Goal: Find specific page/section: Find specific page/section

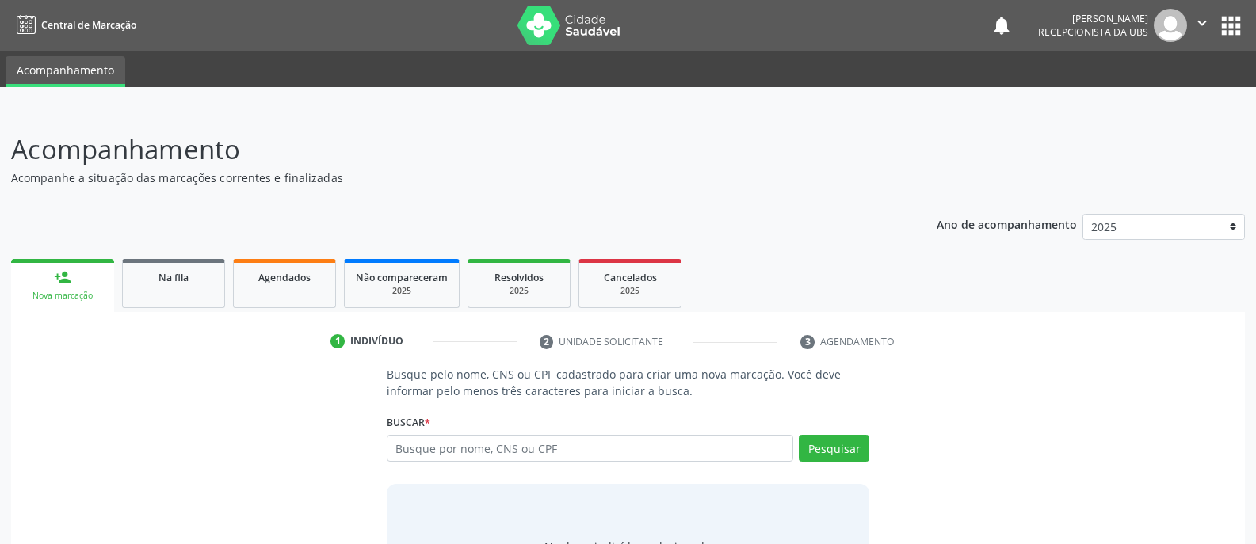
scroll to position [89, 0]
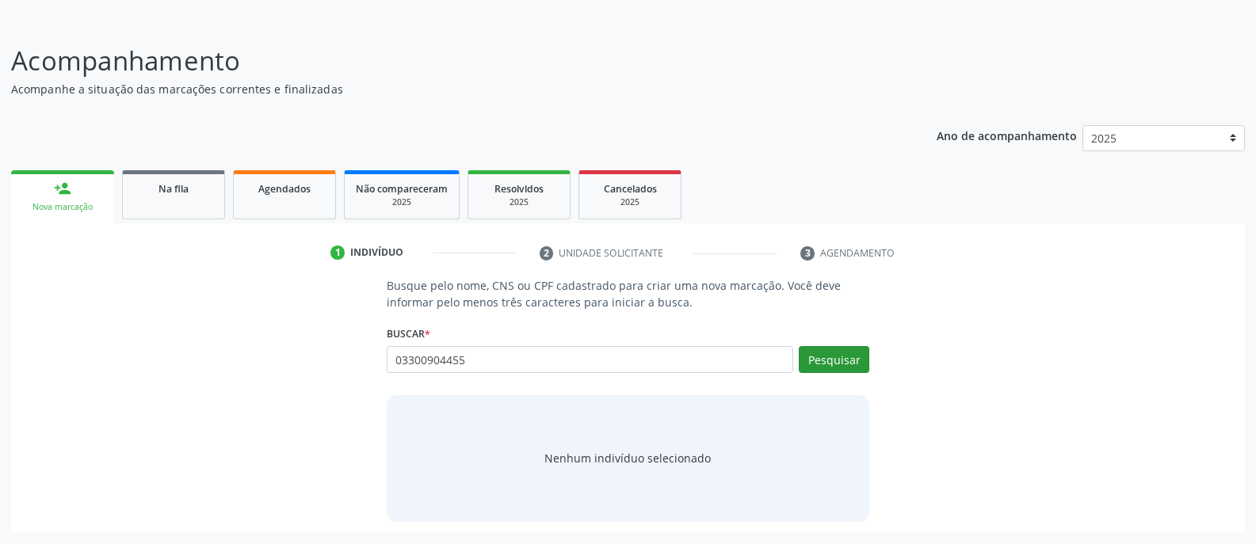
type input "03300904455"
click at [833, 368] on button "Pesquisar" at bounding box center [834, 359] width 71 height 27
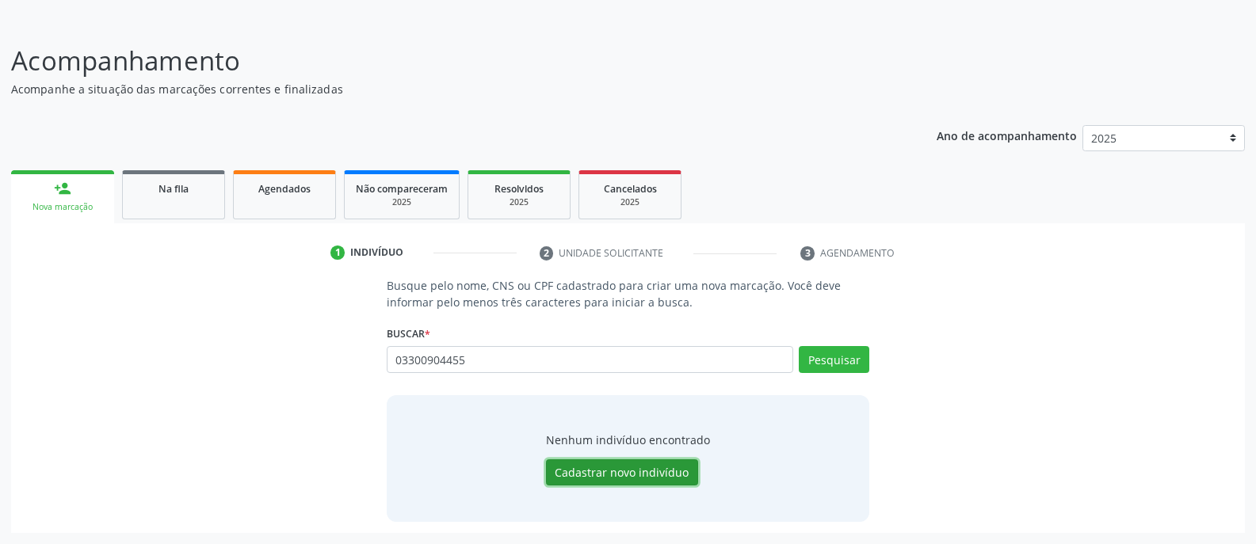
click at [629, 472] on button "Cadastrar novo indivíduo" at bounding box center [622, 473] width 152 height 27
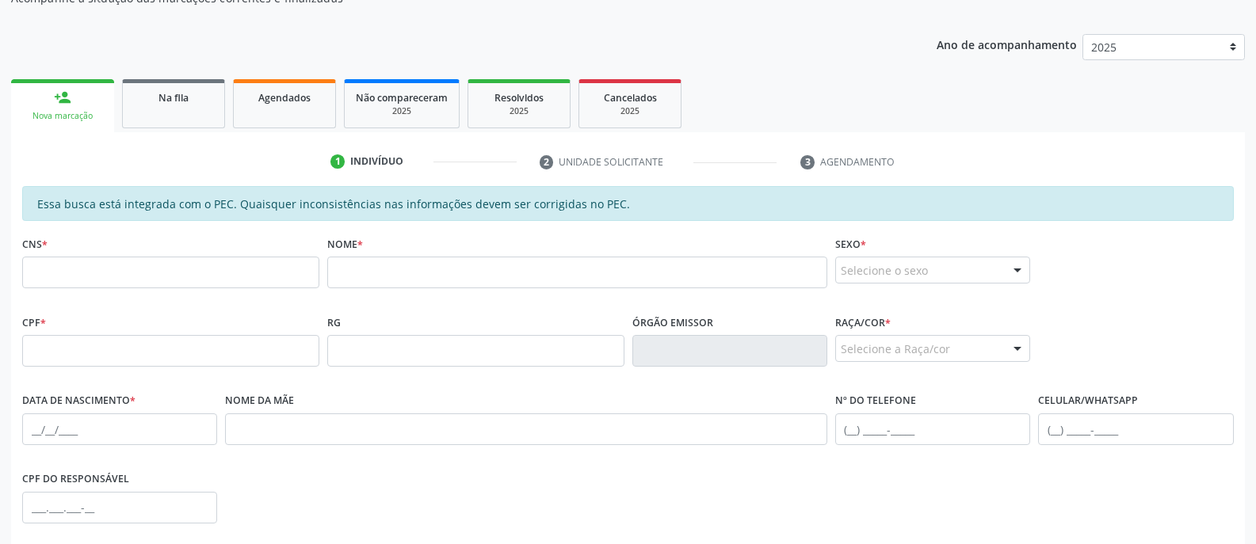
scroll to position [383, 0]
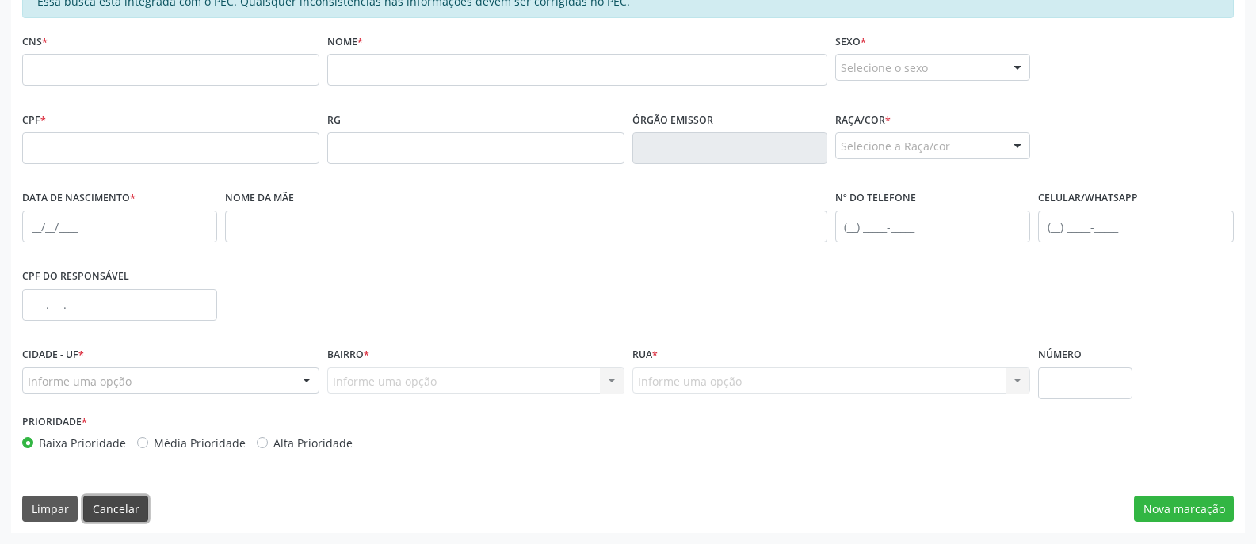
click at [119, 505] on button "Cancelar" at bounding box center [115, 509] width 65 height 27
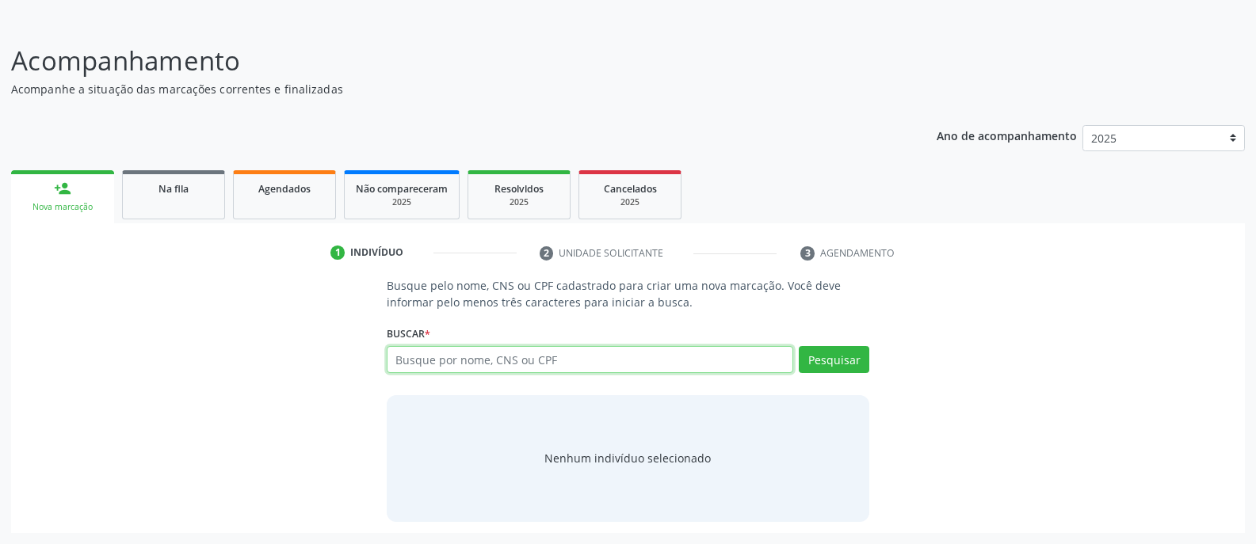
click at [580, 358] on input "text" at bounding box center [590, 359] width 406 height 27
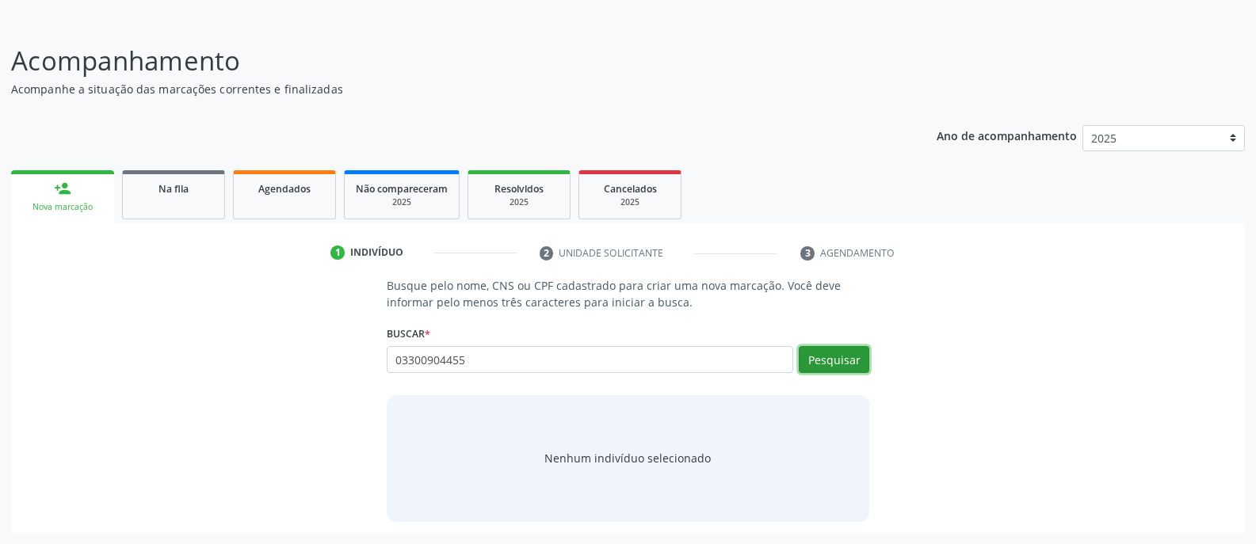
click at [833, 365] on button "Pesquisar" at bounding box center [834, 359] width 71 height 27
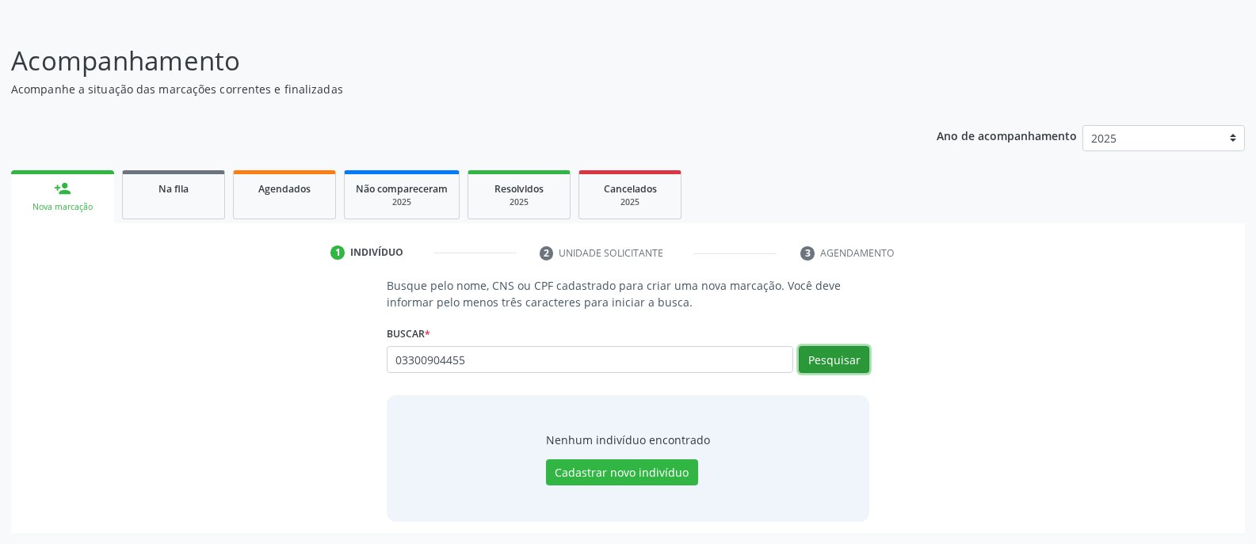
click at [829, 357] on button "Pesquisar" at bounding box center [834, 359] width 71 height 27
click at [471, 360] on input "03300904455" at bounding box center [590, 359] width 406 height 27
type input "0"
click at [829, 364] on button "Pesquisar" at bounding box center [834, 359] width 71 height 27
click at [483, 361] on input "03300904455" at bounding box center [590, 359] width 406 height 27
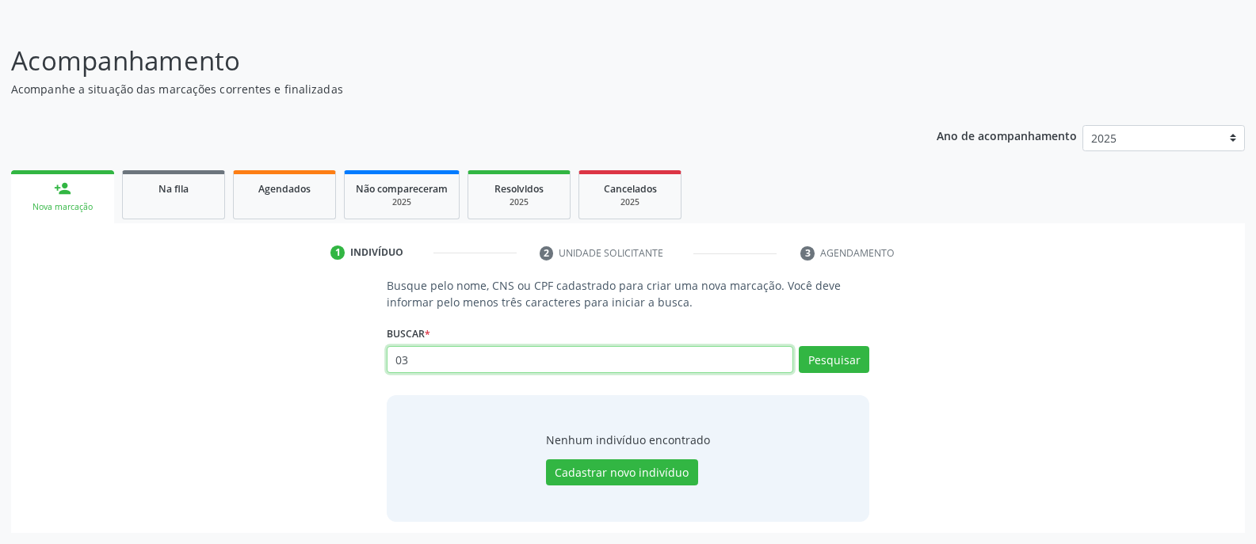
type input "0"
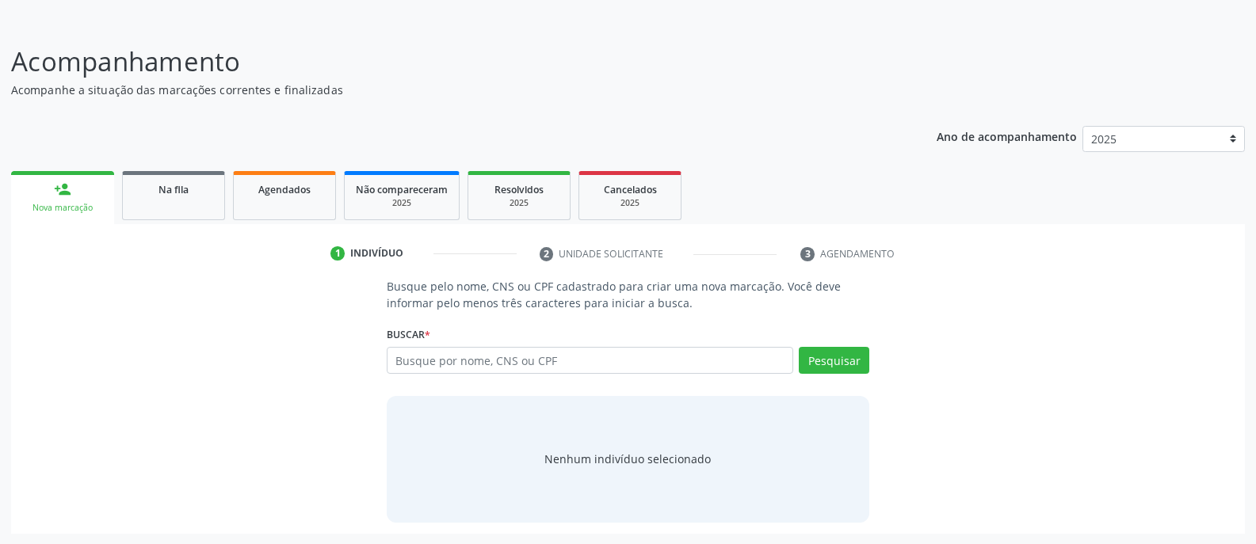
scroll to position [89, 0]
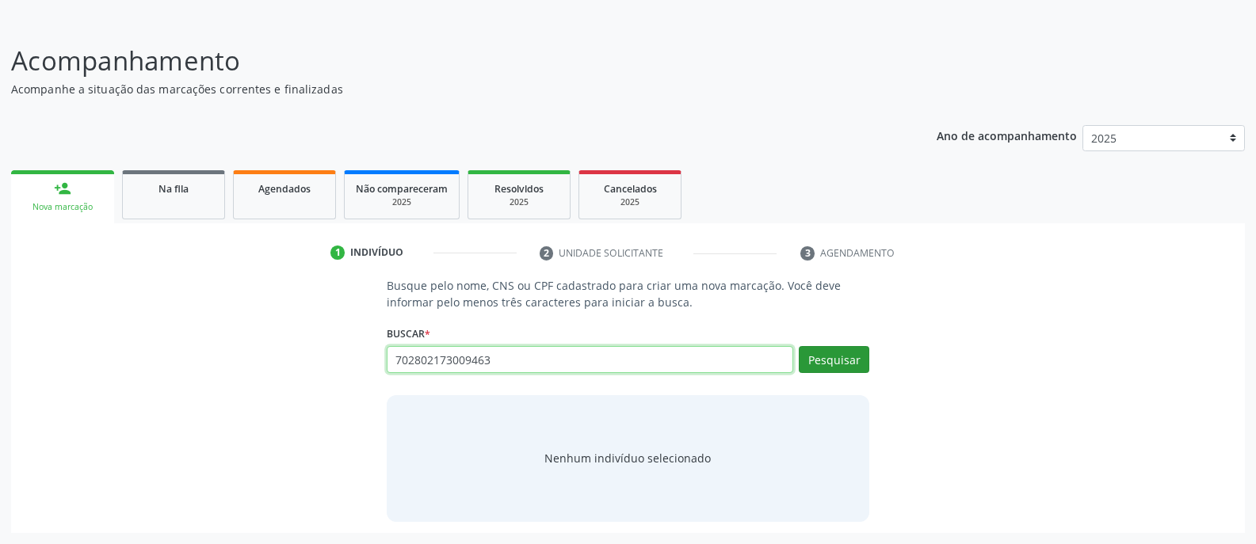
type input "702802173009463"
click at [829, 364] on button "Pesquisar" at bounding box center [834, 359] width 71 height 27
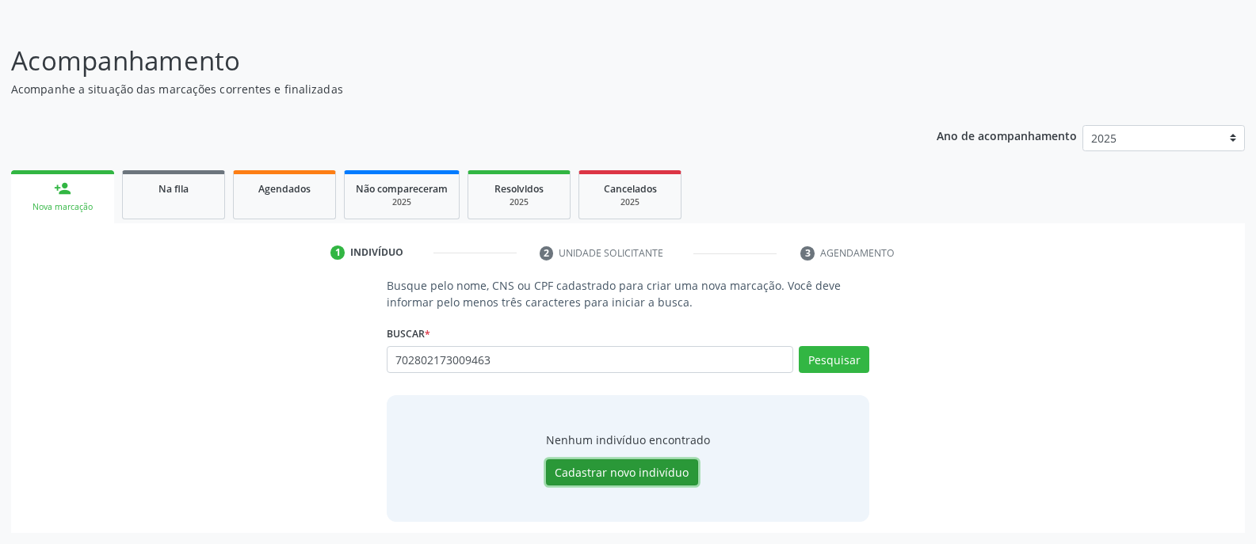
click at [618, 473] on button "Cadastrar novo indivíduo" at bounding box center [622, 473] width 152 height 27
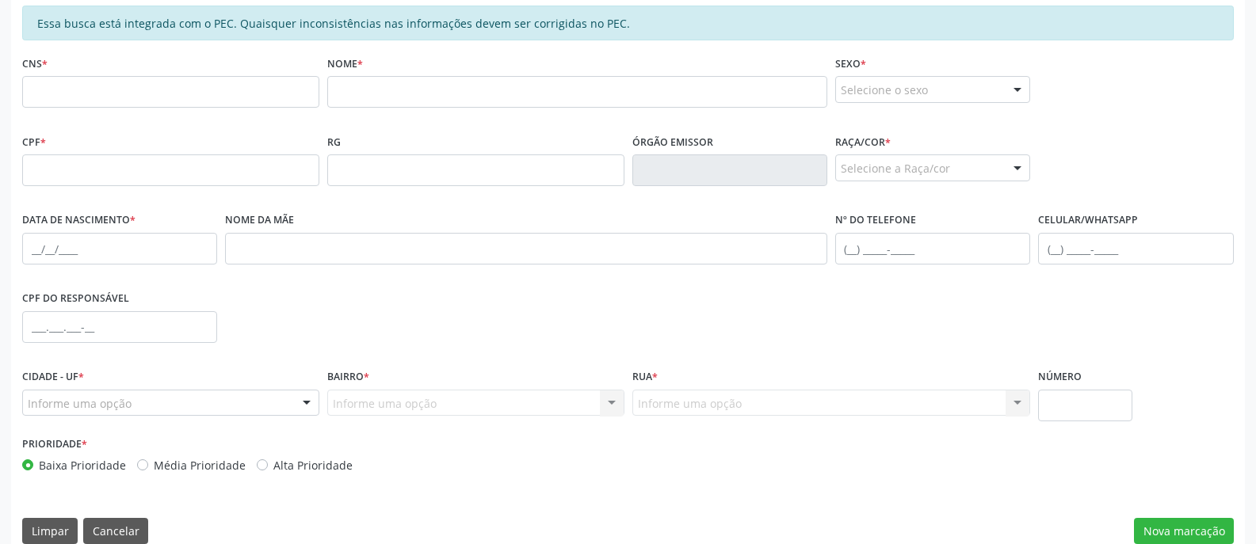
scroll to position [383, 0]
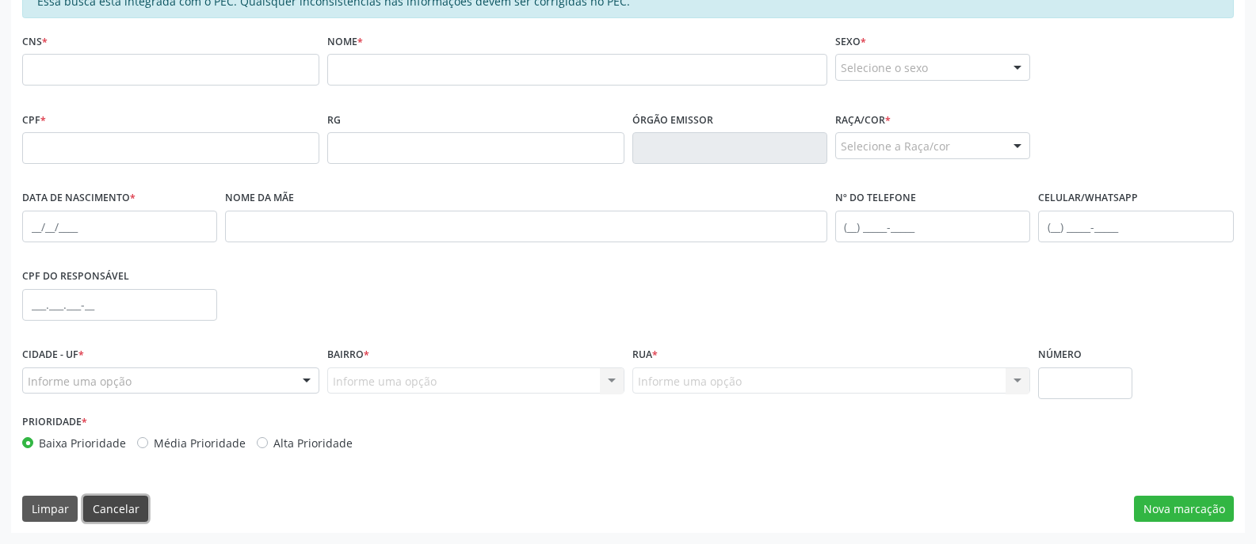
click at [126, 508] on button "Cancelar" at bounding box center [115, 509] width 65 height 27
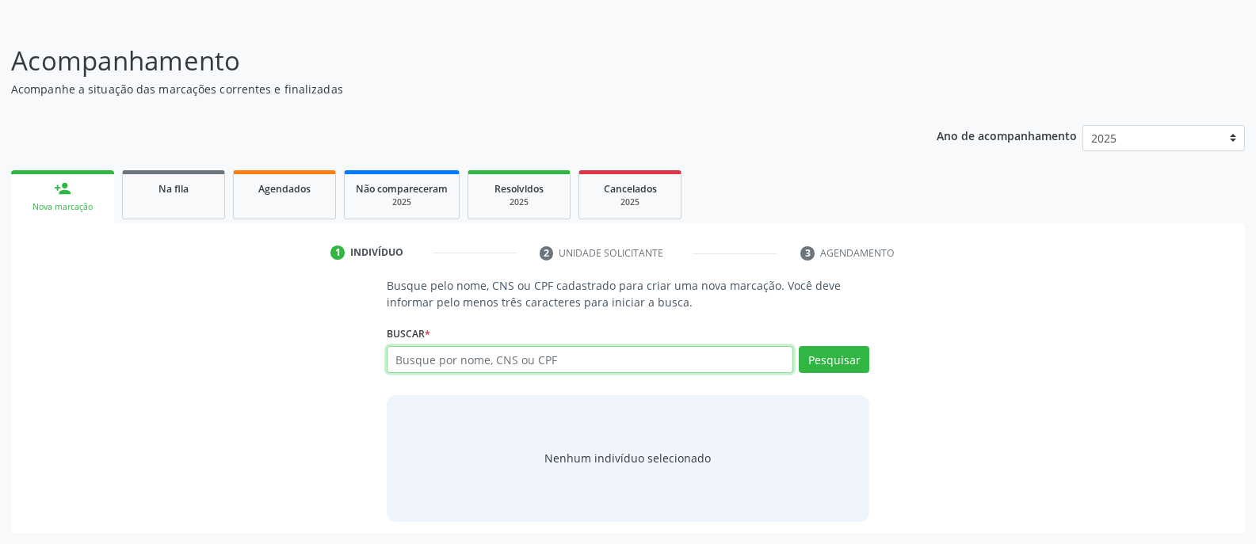
click at [517, 361] on input "text" at bounding box center [590, 359] width 406 height 27
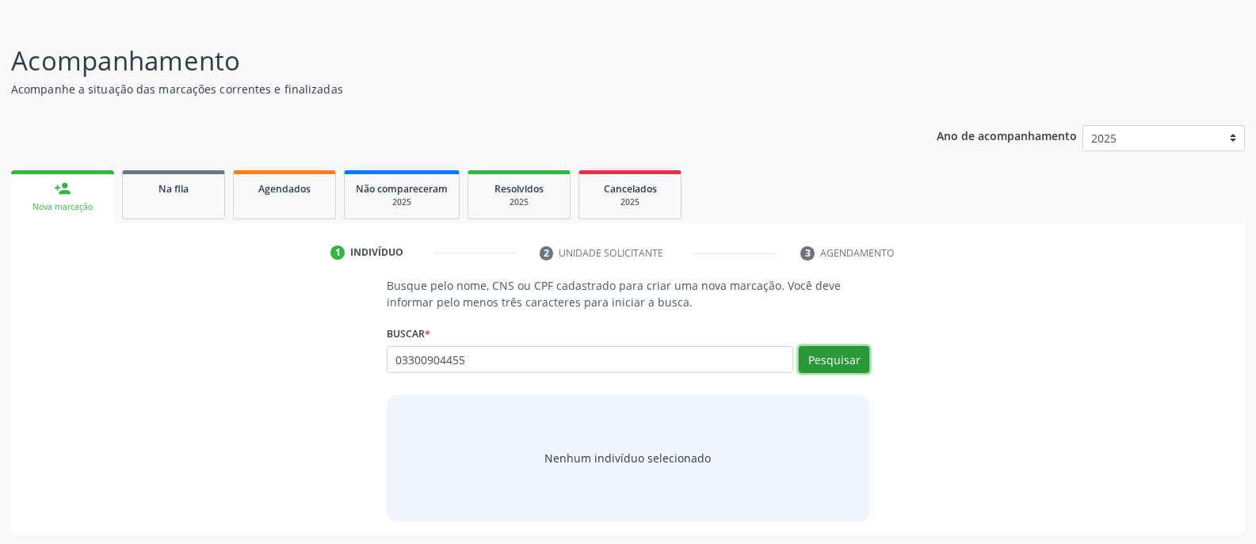
click at [826, 369] on button "Pesquisar" at bounding box center [834, 359] width 71 height 27
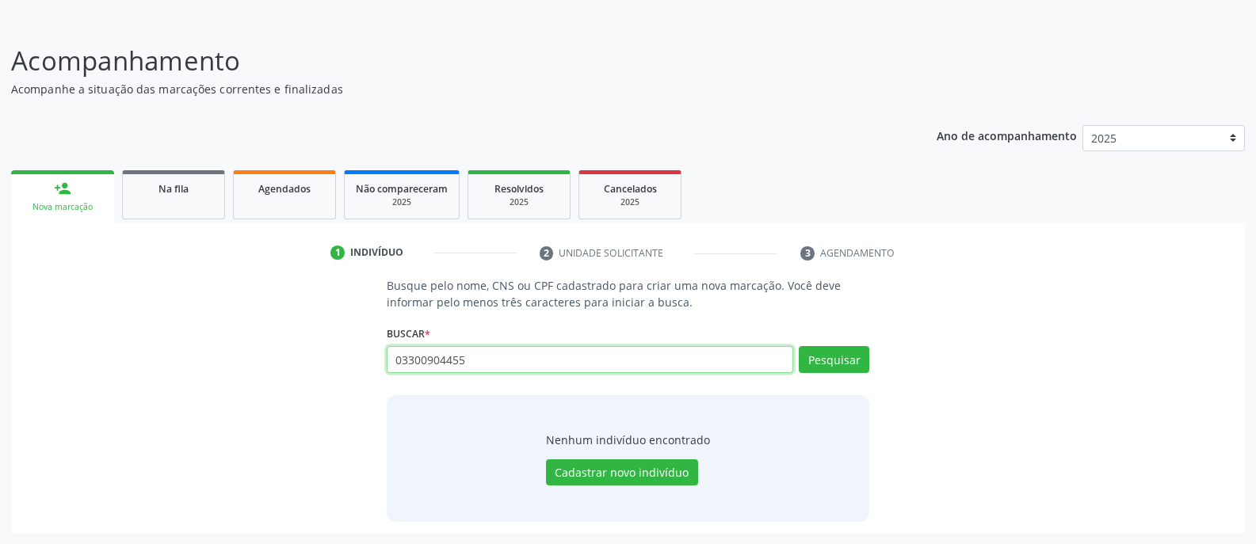
click at [540, 357] on input "03300904455" at bounding box center [590, 359] width 406 height 27
type input "0"
click at [825, 357] on button "Pesquisar" at bounding box center [834, 359] width 71 height 27
click at [566, 366] on input "[PERSON_NAME]" at bounding box center [590, 359] width 406 height 27
type input "l"
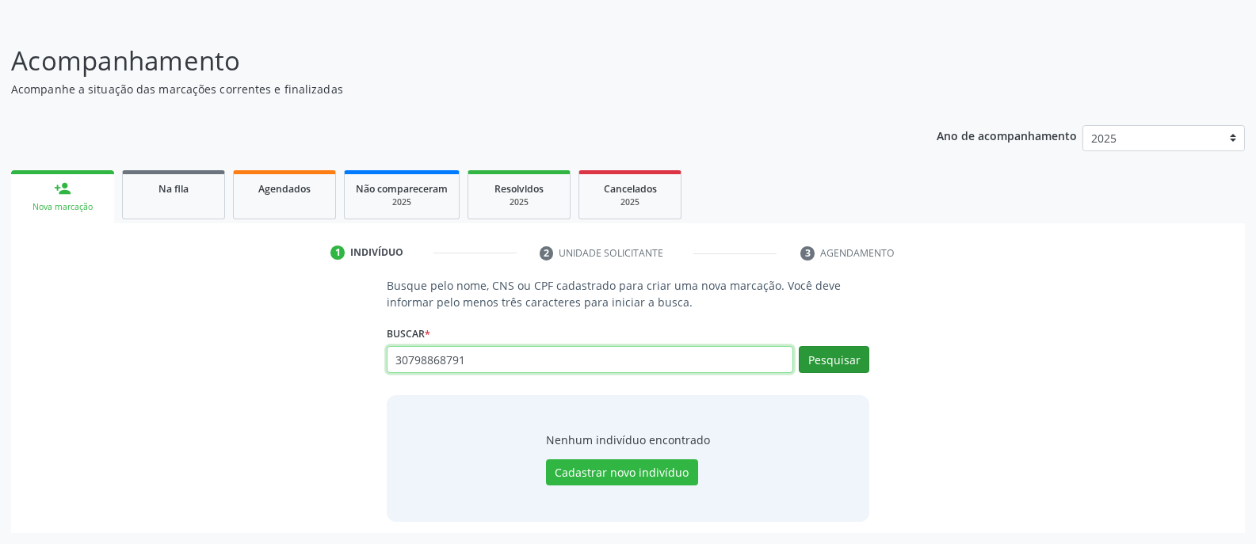
type input "30798868791"
click at [841, 363] on button "Pesquisar" at bounding box center [834, 359] width 71 height 27
type input "30798868791"
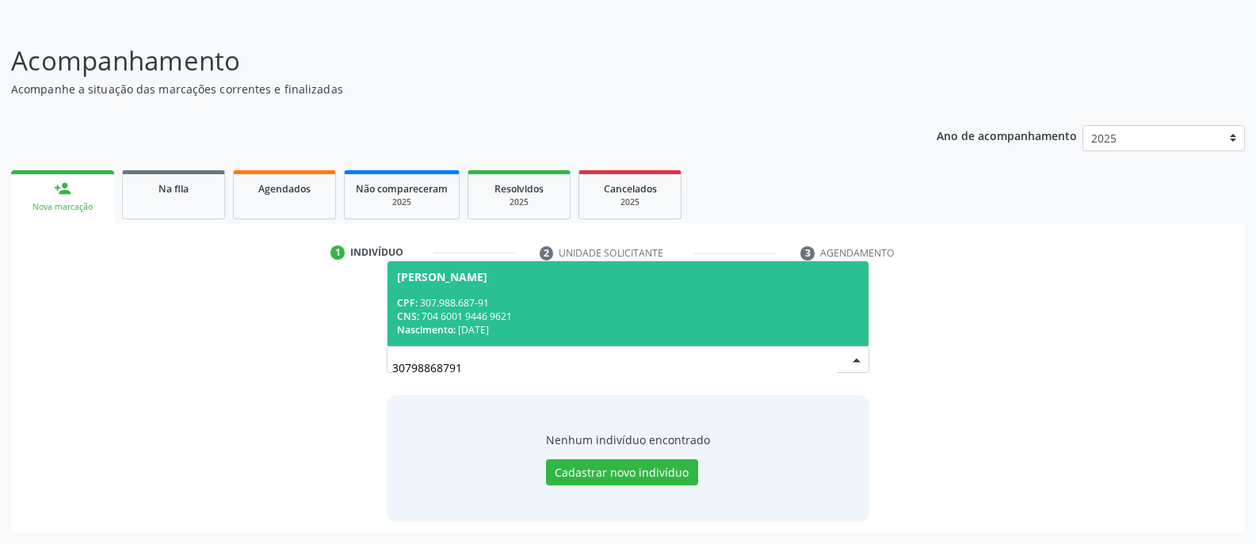
click at [542, 308] on div "CPF: 307.988.687-91" at bounding box center [628, 302] width 462 height 13
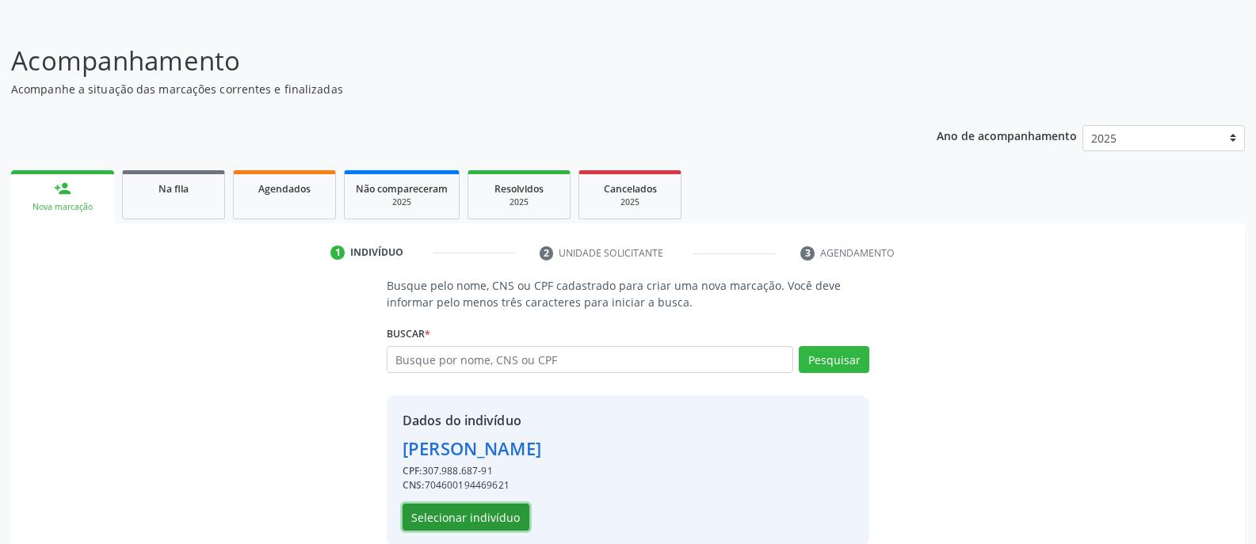
click at [480, 516] on button "Selecionar indivíduo" at bounding box center [465, 517] width 127 height 27
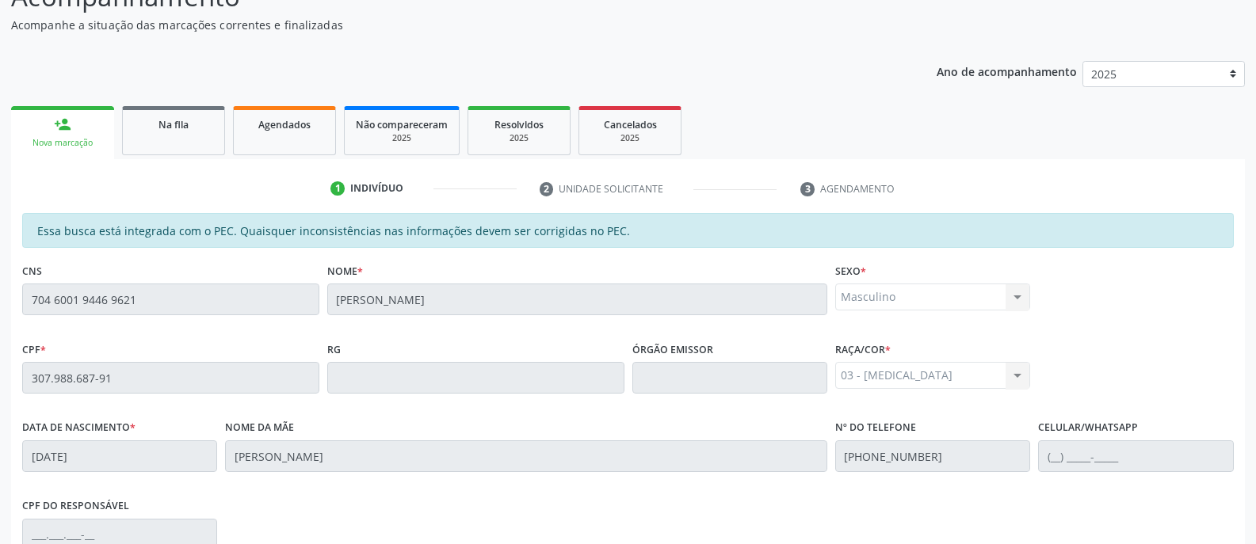
scroll to position [383, 0]
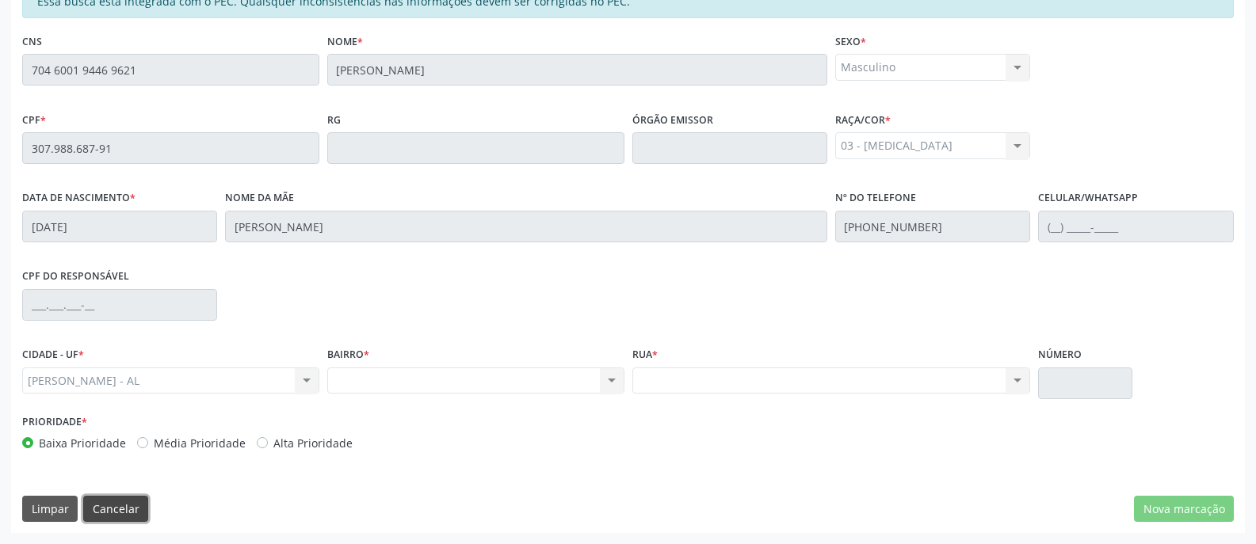
click at [107, 513] on button "Cancelar" at bounding box center [115, 509] width 65 height 27
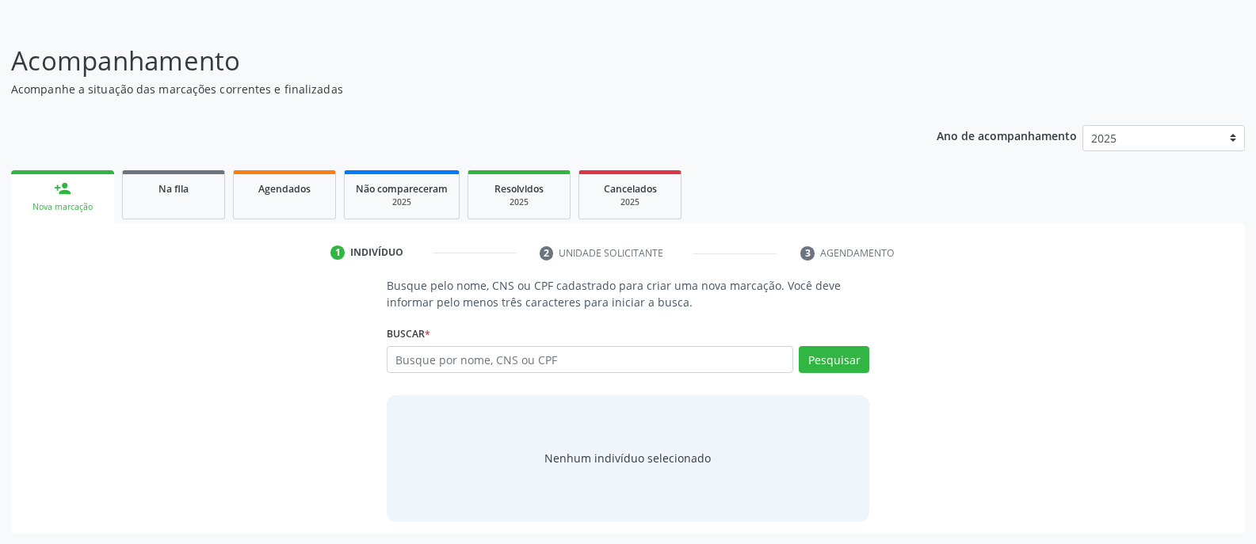
scroll to position [89, 0]
click at [561, 364] on input "text" at bounding box center [590, 359] width 406 height 27
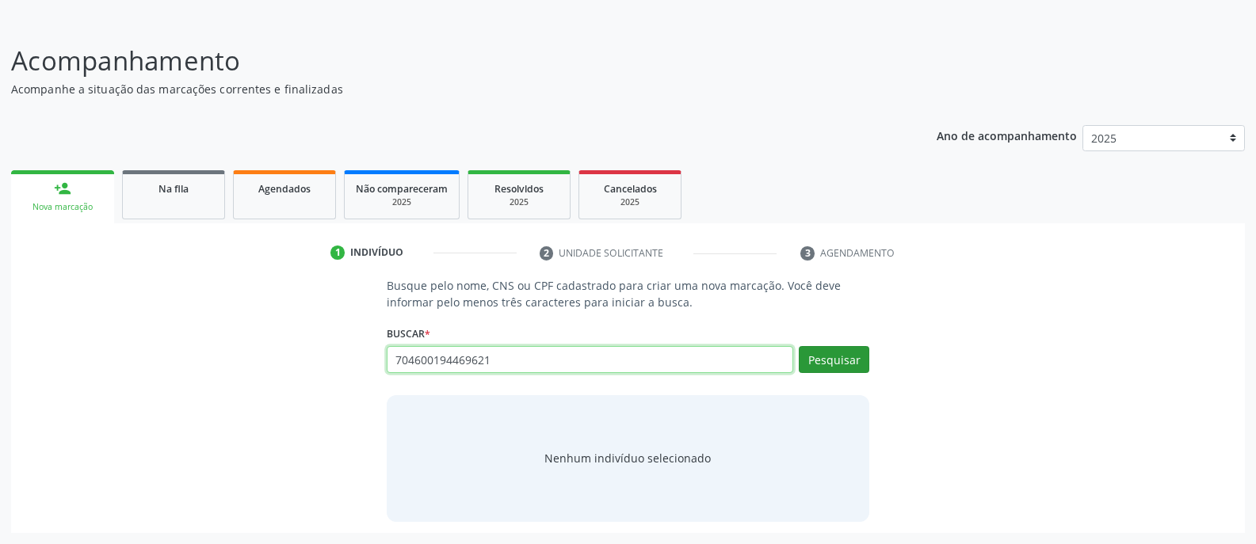
type input "704600194469621"
click at [830, 363] on button "Pesquisar" at bounding box center [834, 359] width 71 height 27
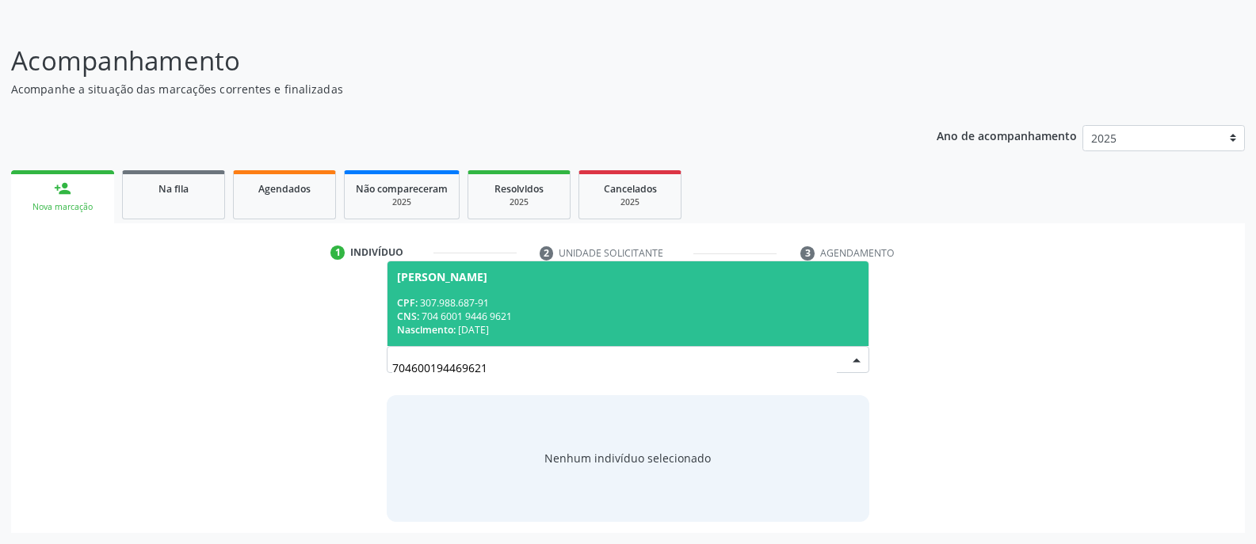
click at [521, 307] on div "CPF: 307.988.687-91" at bounding box center [628, 302] width 462 height 13
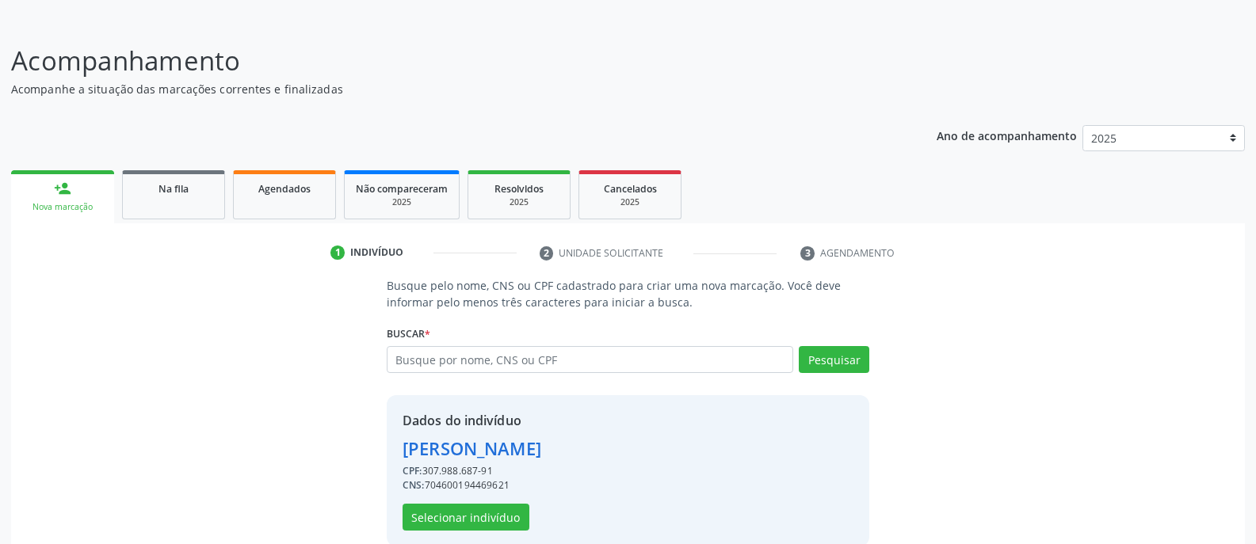
scroll to position [113, 0]
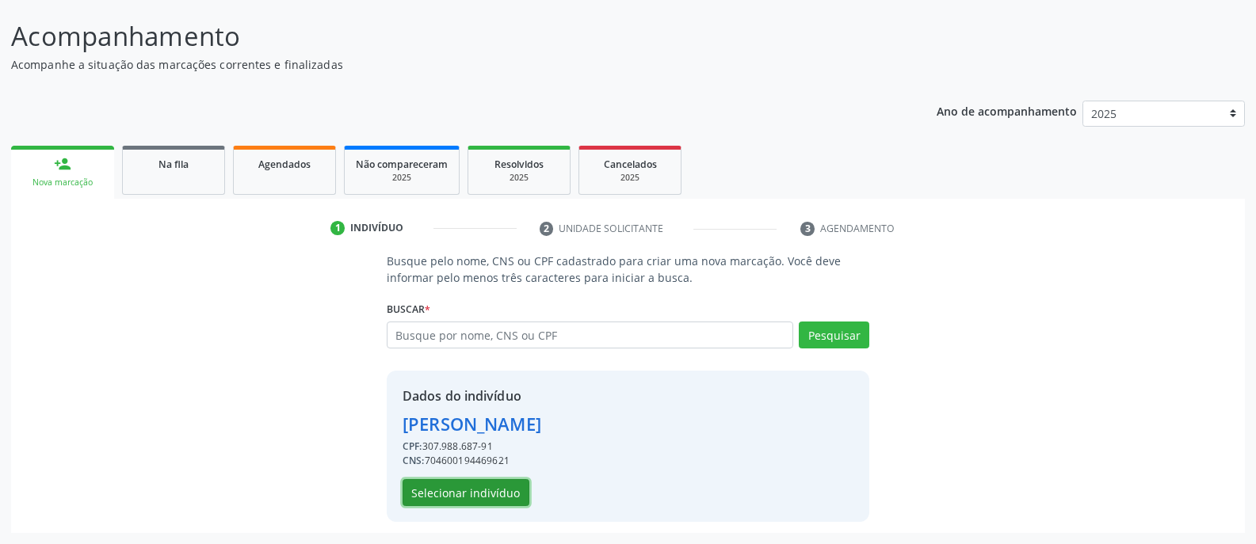
click at [471, 498] on button "Selecionar indivíduo" at bounding box center [465, 492] width 127 height 27
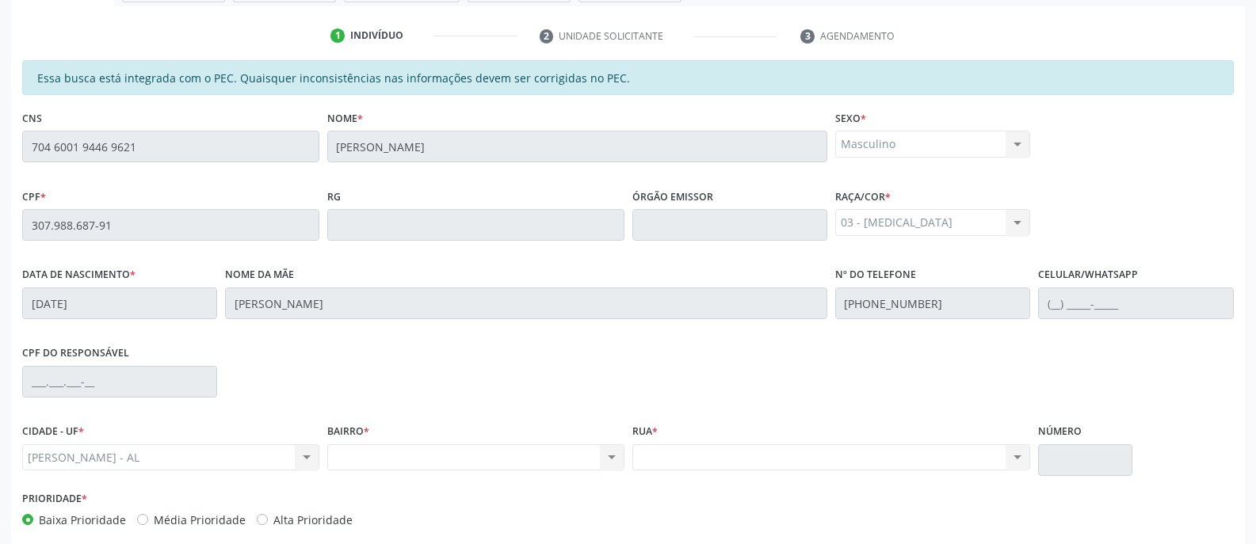
scroll to position [383, 0]
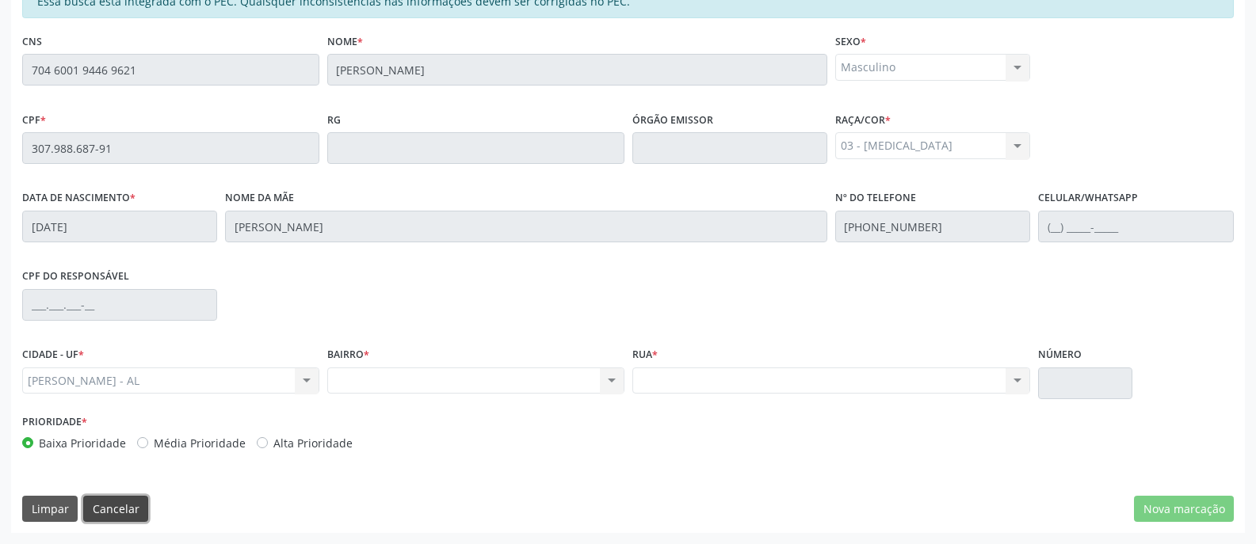
click at [117, 512] on button "Cancelar" at bounding box center [115, 509] width 65 height 27
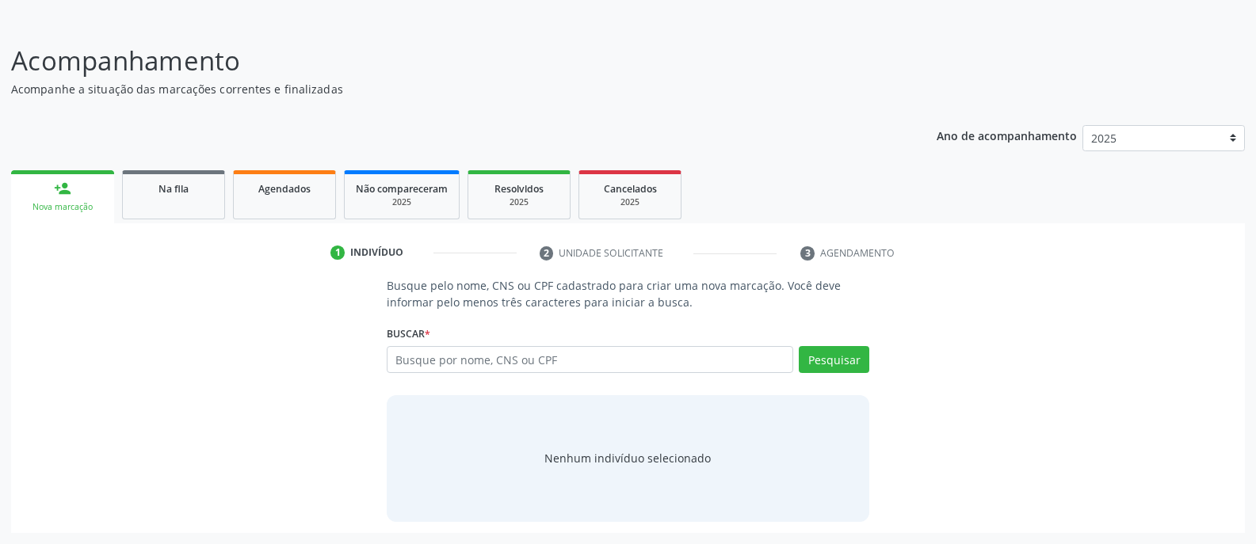
scroll to position [89, 0]
click at [535, 361] on input "text" at bounding box center [590, 359] width 406 height 27
click at [836, 359] on button "Pesquisar" at bounding box center [834, 359] width 71 height 27
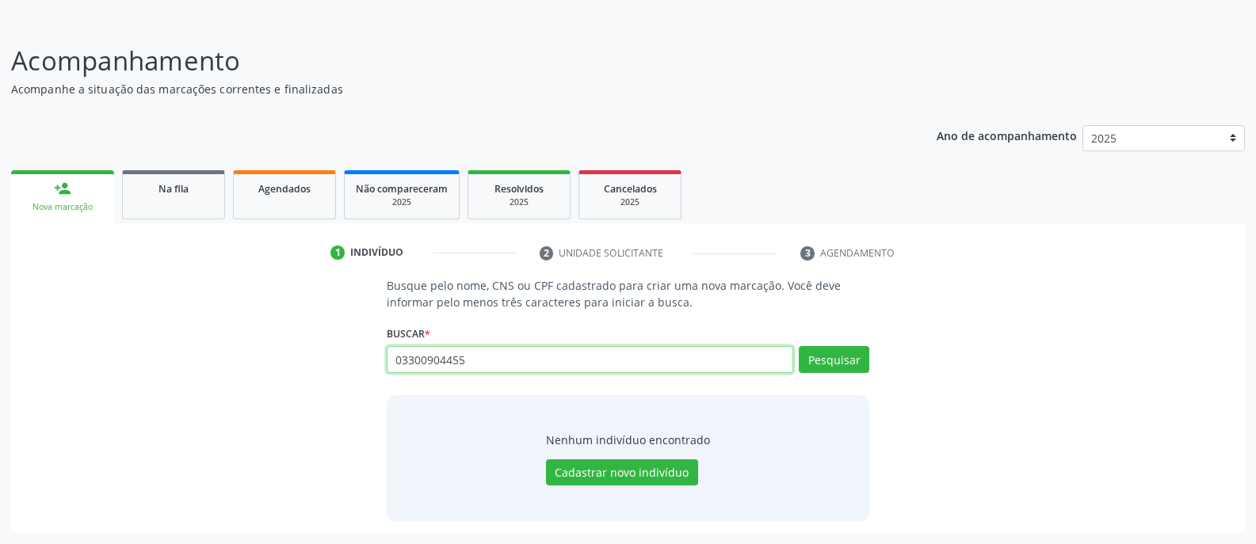
click at [504, 366] on input "03300904455" at bounding box center [590, 359] width 406 height 27
type input "0"
click at [825, 357] on button "Pesquisar" at bounding box center [834, 359] width 71 height 27
click at [495, 357] on input "702802173009463" at bounding box center [590, 359] width 406 height 27
type input "7"
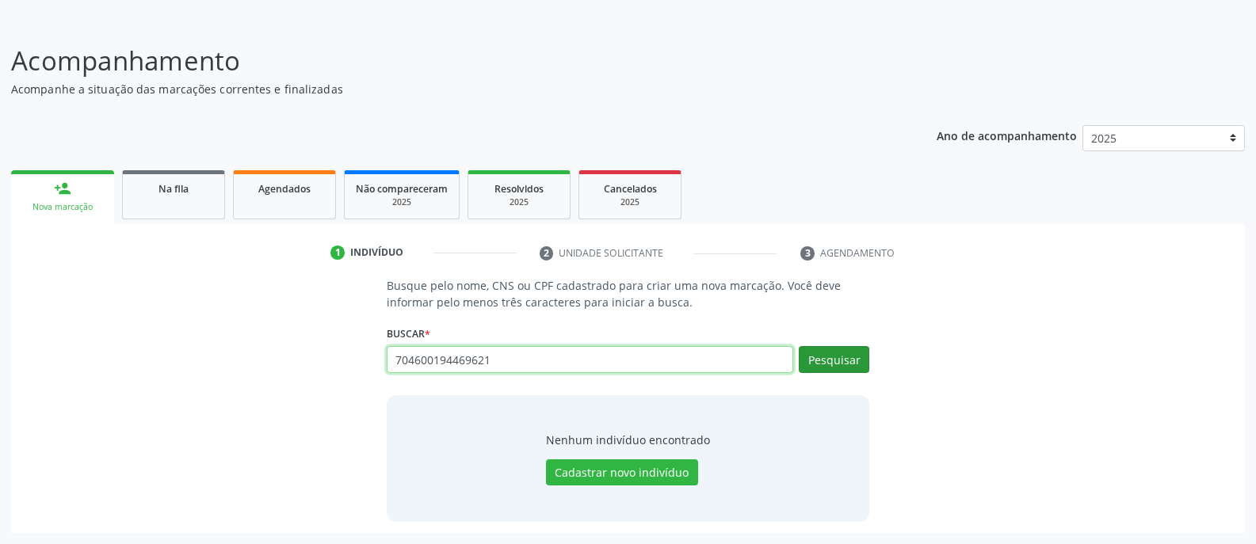
type input "704600194469621"
click at [822, 364] on button "Pesquisar" at bounding box center [834, 359] width 71 height 27
type input "704600194469621"
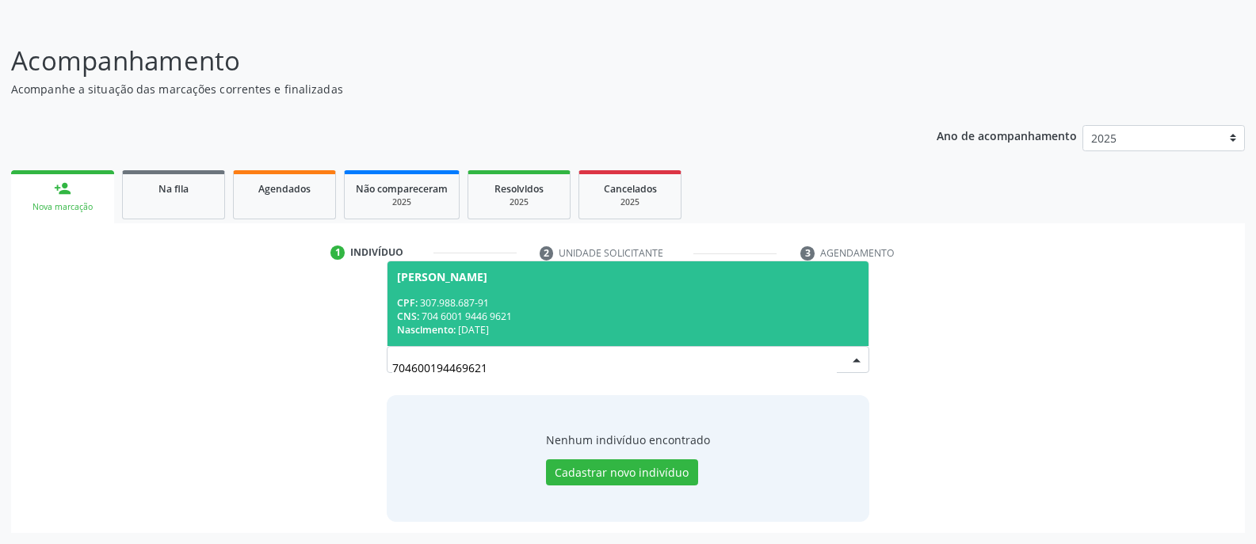
click at [502, 303] on div "CPF: 307.988.687-91" at bounding box center [628, 302] width 462 height 13
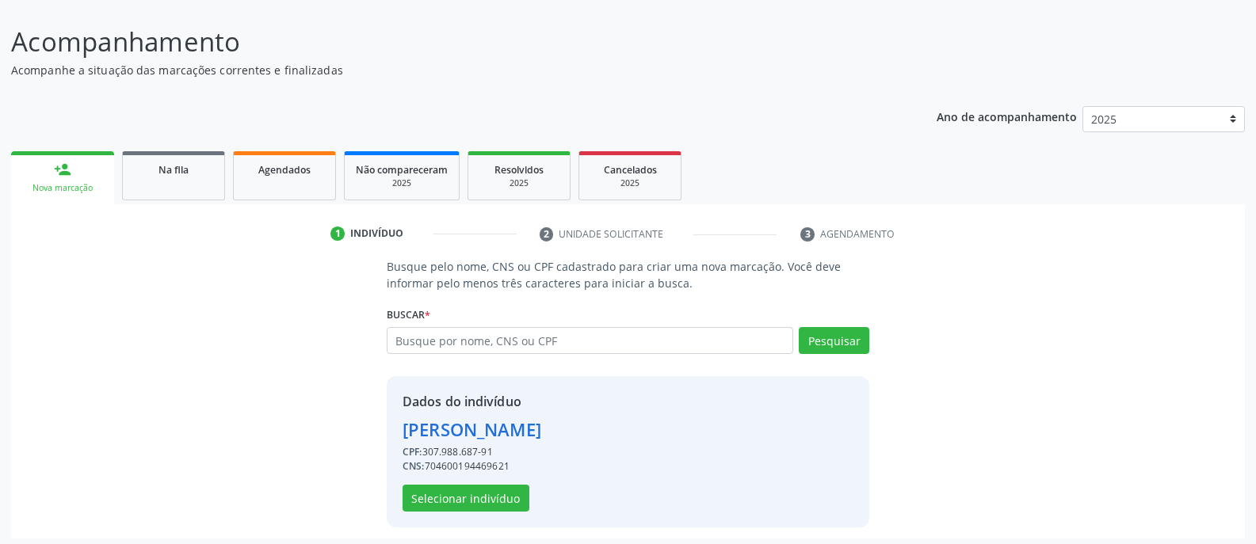
scroll to position [113, 0]
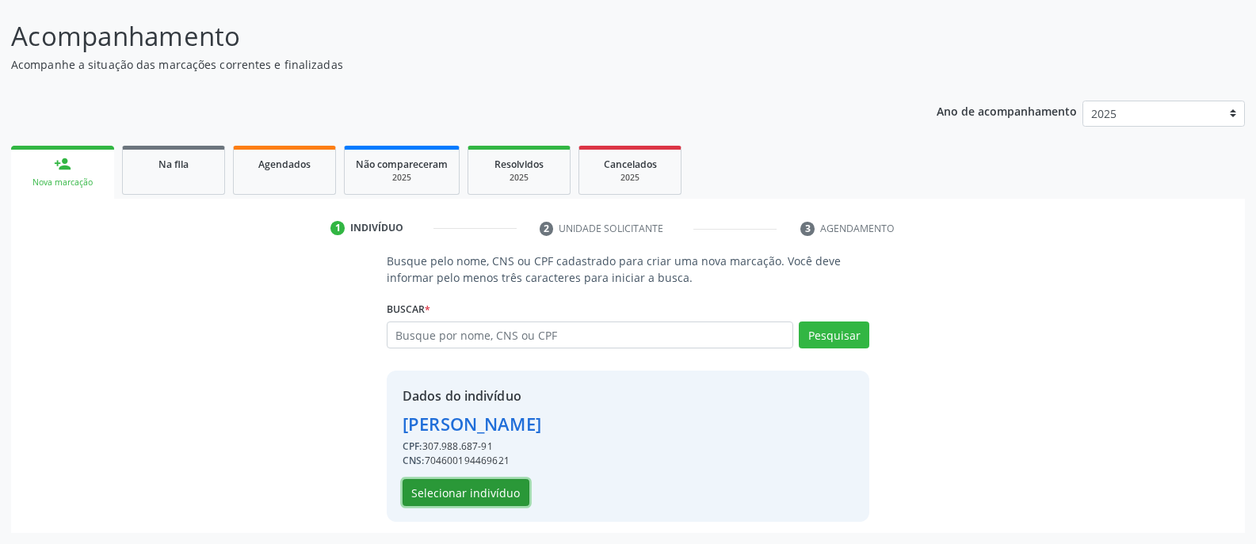
click at [494, 494] on button "Selecionar indivíduo" at bounding box center [465, 492] width 127 height 27
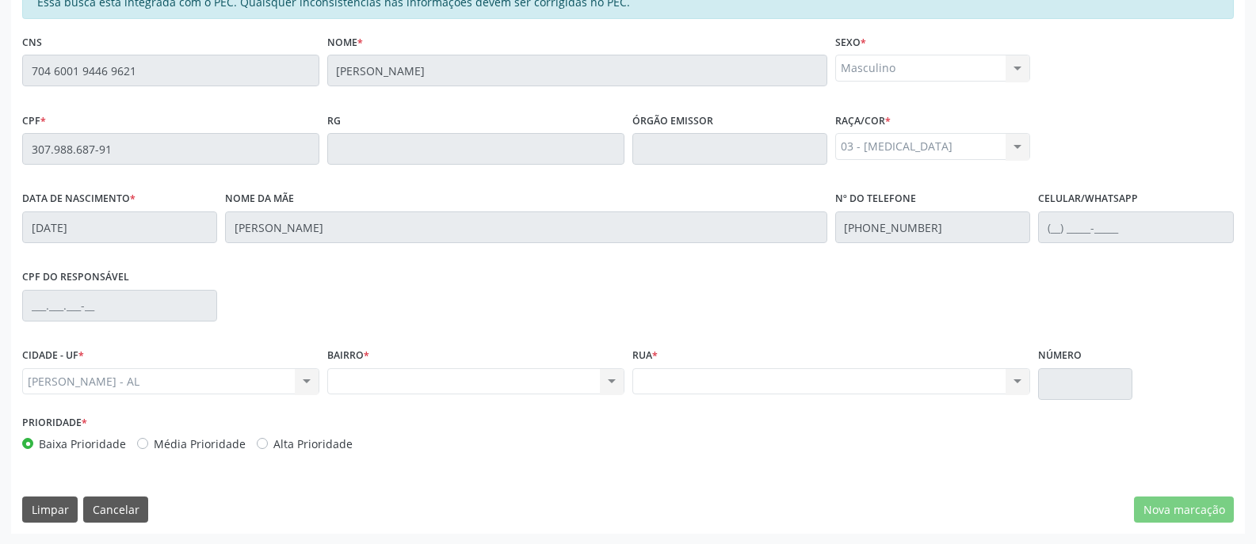
scroll to position [383, 0]
drag, startPoint x: 105, startPoint y: 505, endPoint x: 116, endPoint y: 506, distance: 11.9
click at [116, 506] on button "Cancelar" at bounding box center [115, 509] width 65 height 27
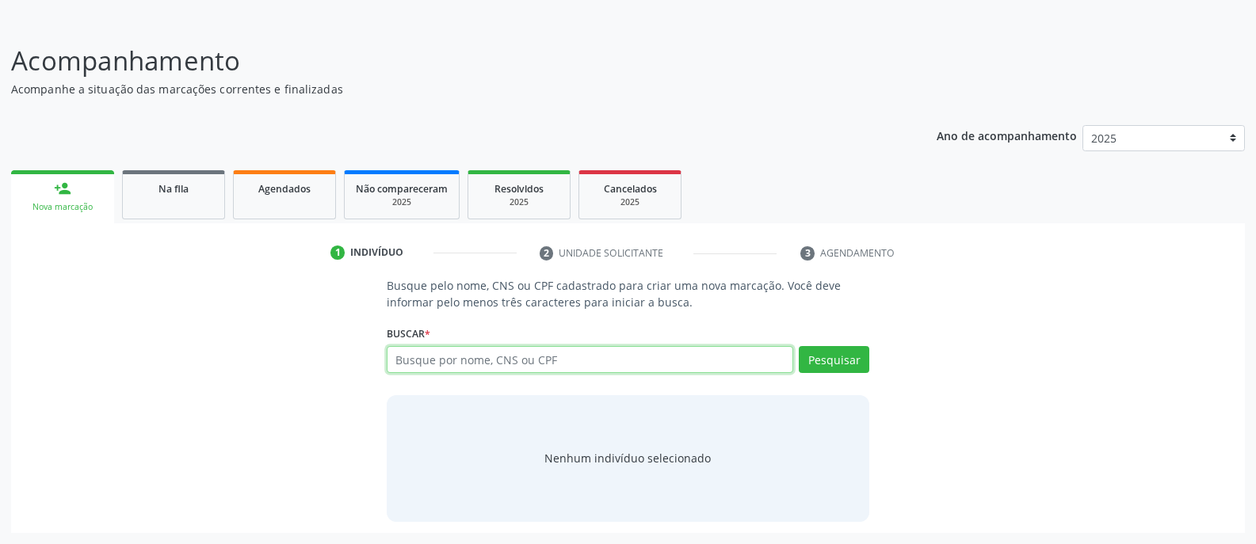
click at [564, 364] on input "text" at bounding box center [590, 359] width 406 height 27
type input "704201747548583"
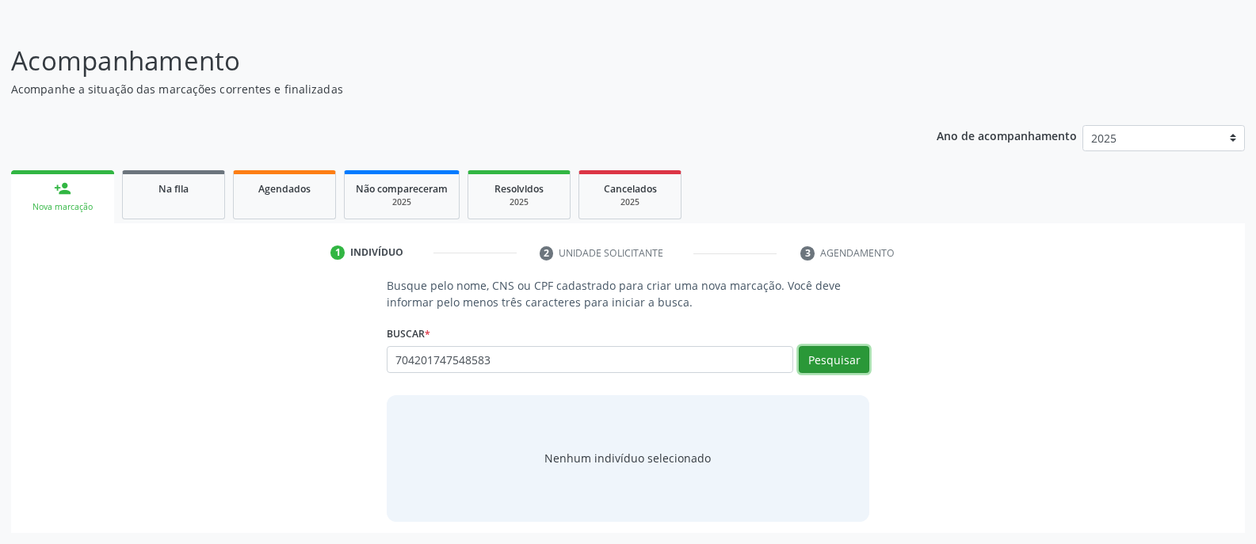
click at [832, 356] on button "Pesquisar" at bounding box center [834, 359] width 71 height 27
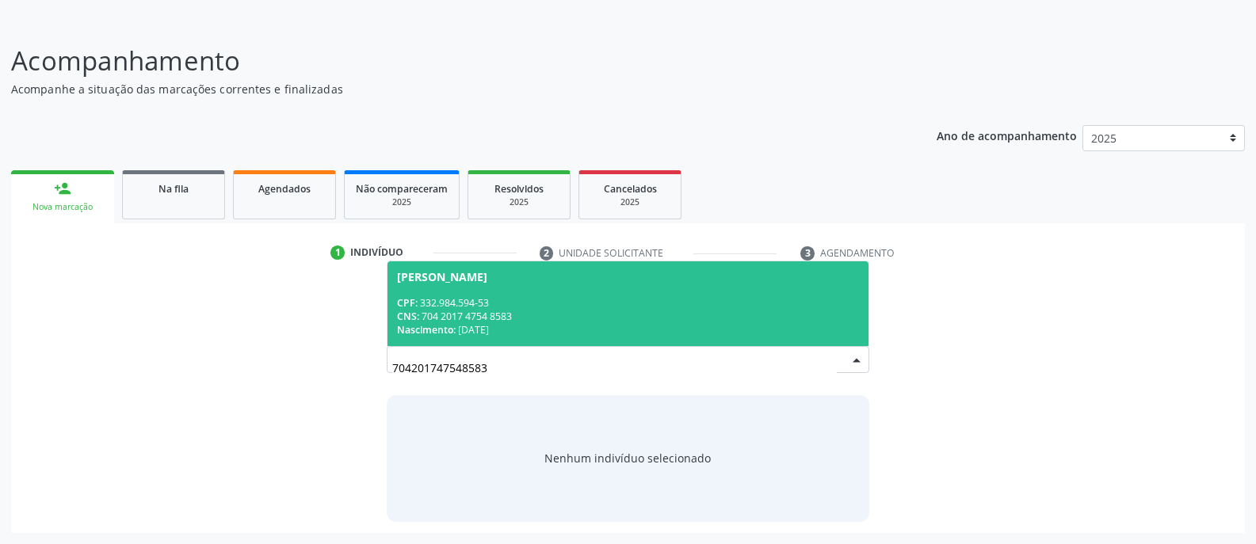
click at [495, 285] on span "[PERSON_NAME] CPF: 332.984.594-53 CNS: 704 2017 4754 8583 Nascimento: [DATE]" at bounding box center [627, 303] width 481 height 85
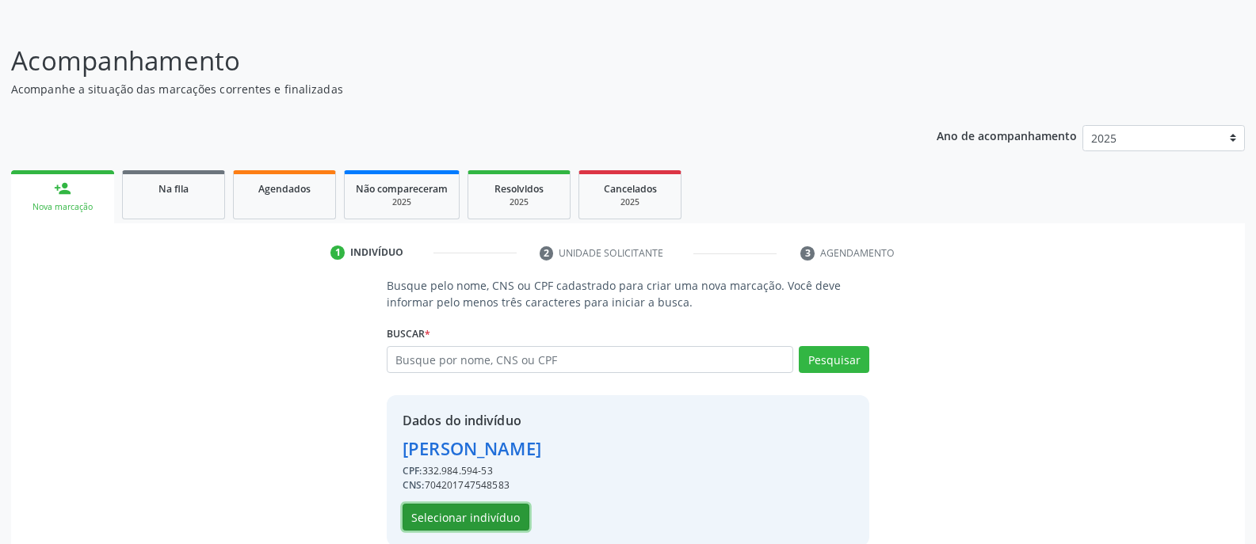
click at [475, 514] on button "Selecionar indivíduo" at bounding box center [465, 517] width 127 height 27
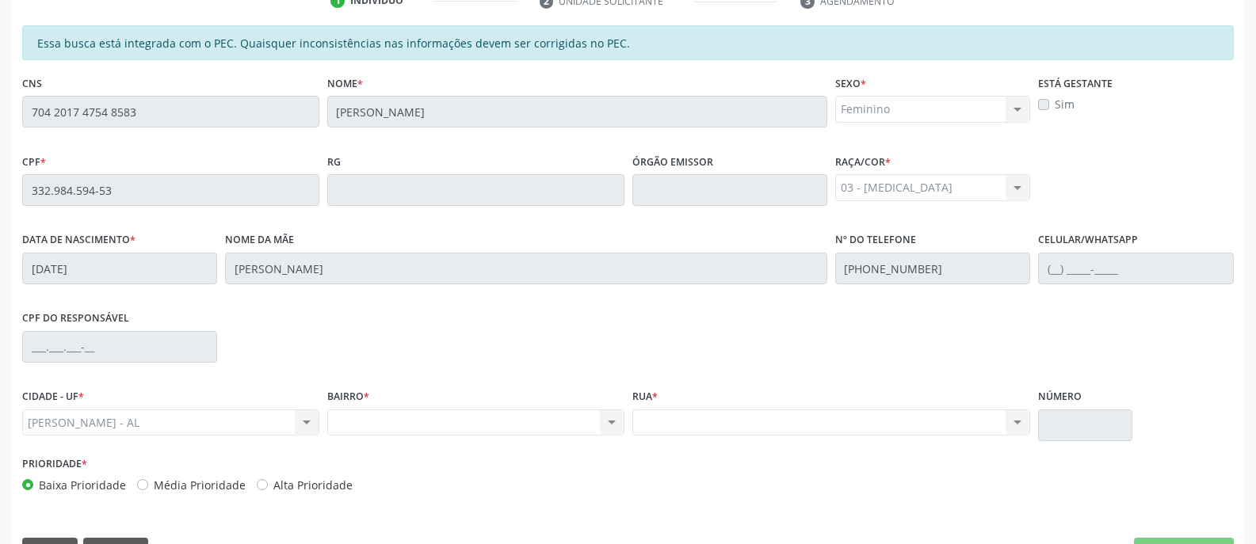
scroll to position [383, 0]
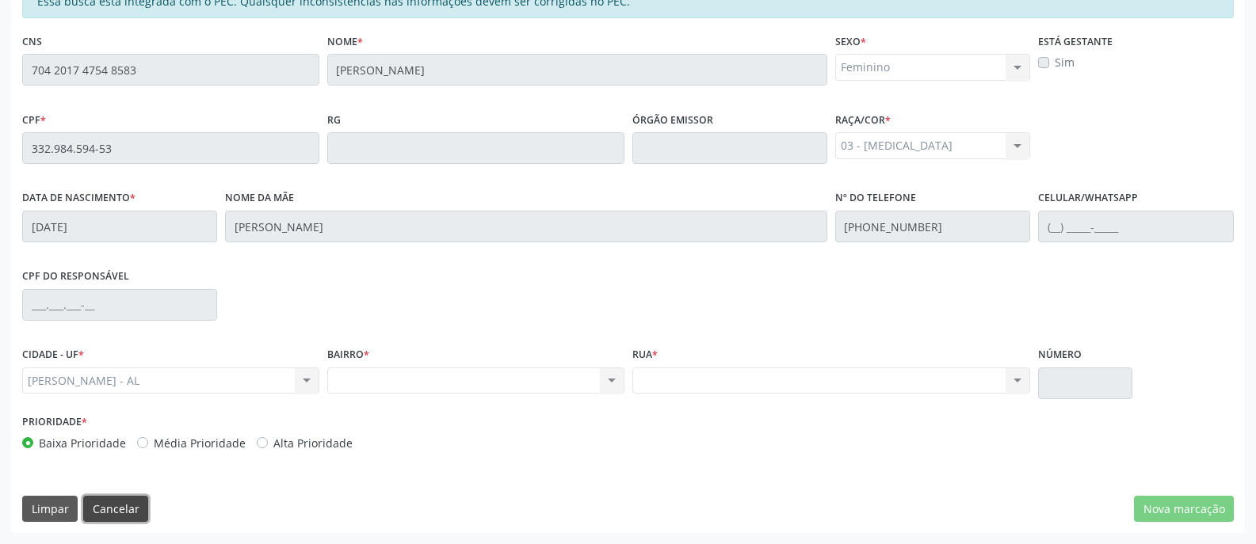
click at [125, 509] on button "Cancelar" at bounding box center [115, 509] width 65 height 27
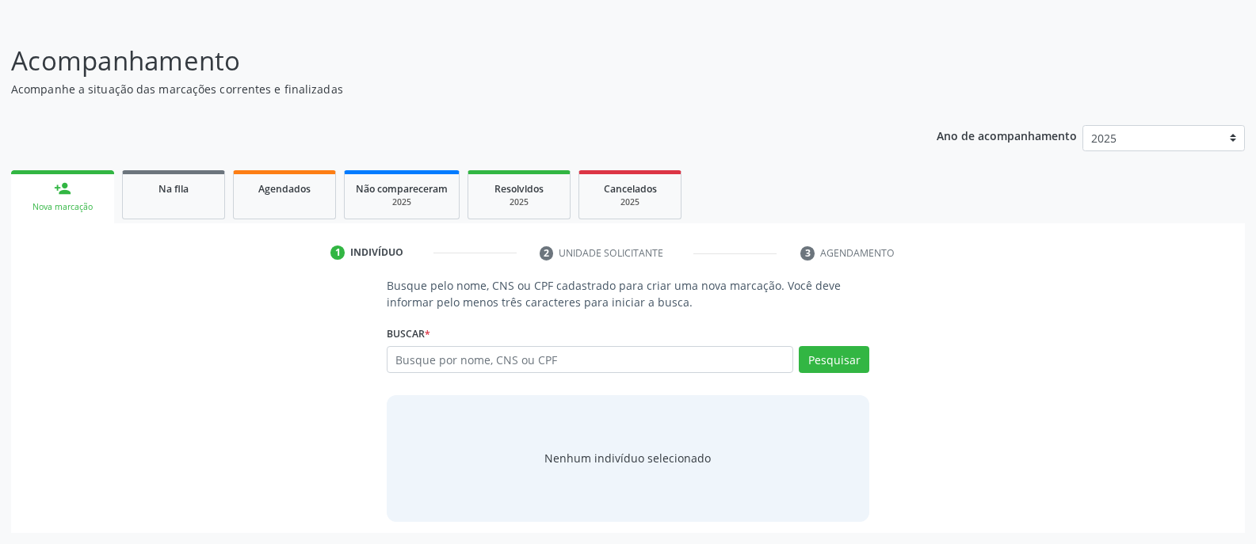
scroll to position [89, 0]
click at [553, 364] on input "text" at bounding box center [590, 359] width 406 height 27
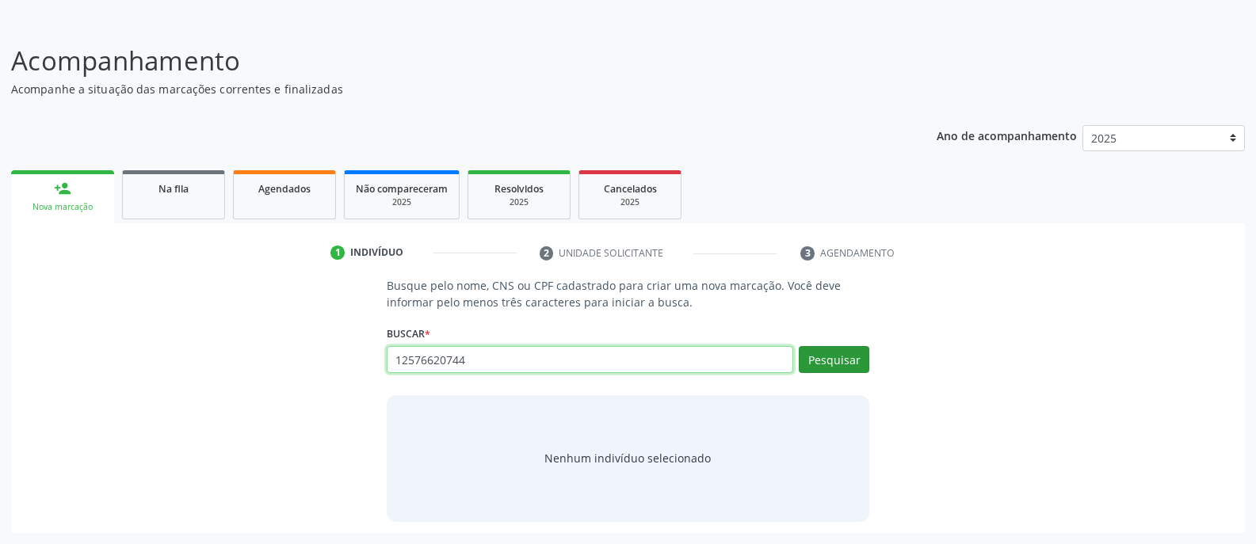
type input "12576620744"
click at [843, 361] on button "Pesquisar" at bounding box center [834, 359] width 71 height 27
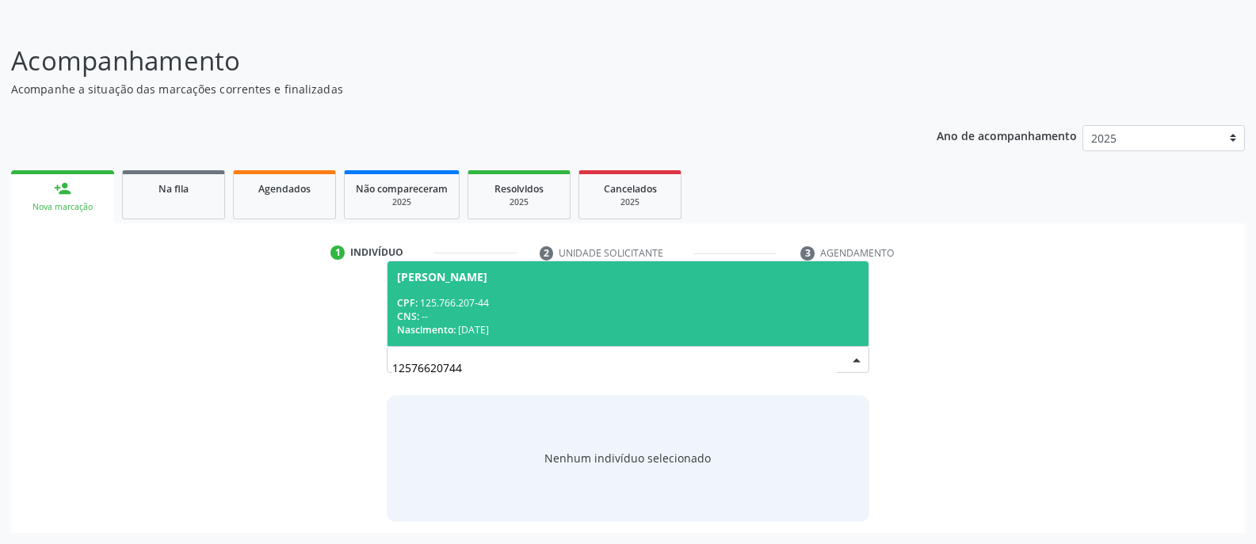
click at [421, 290] on span "[PERSON_NAME] CPF: 125.766.207-44 CNS: -- Nascimento: [DATE]" at bounding box center [627, 303] width 481 height 85
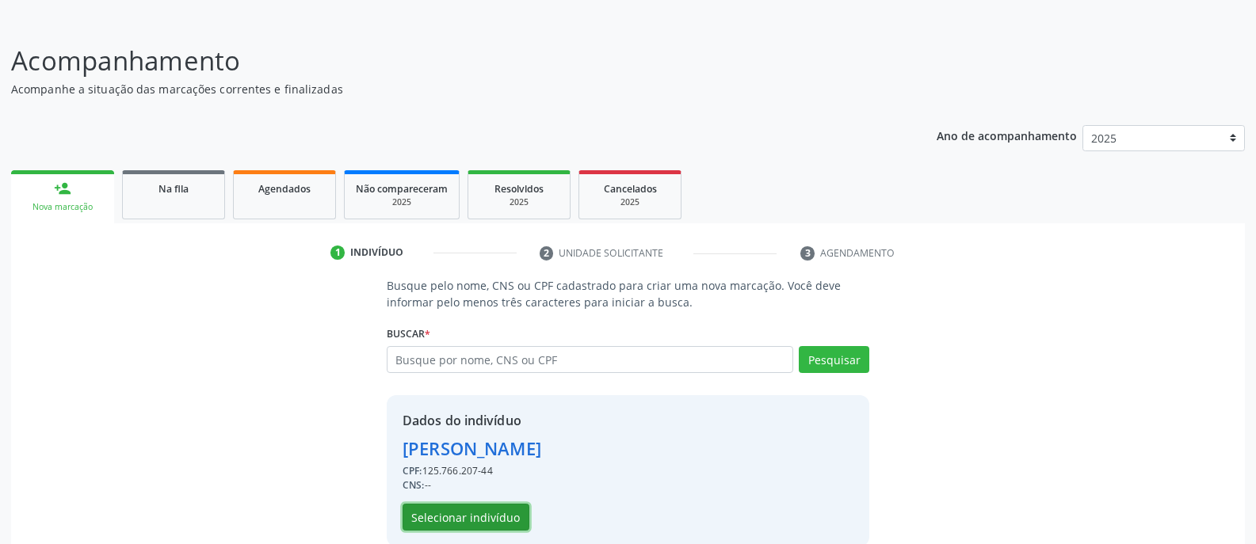
click at [498, 518] on button "Selecionar indivíduo" at bounding box center [465, 517] width 127 height 27
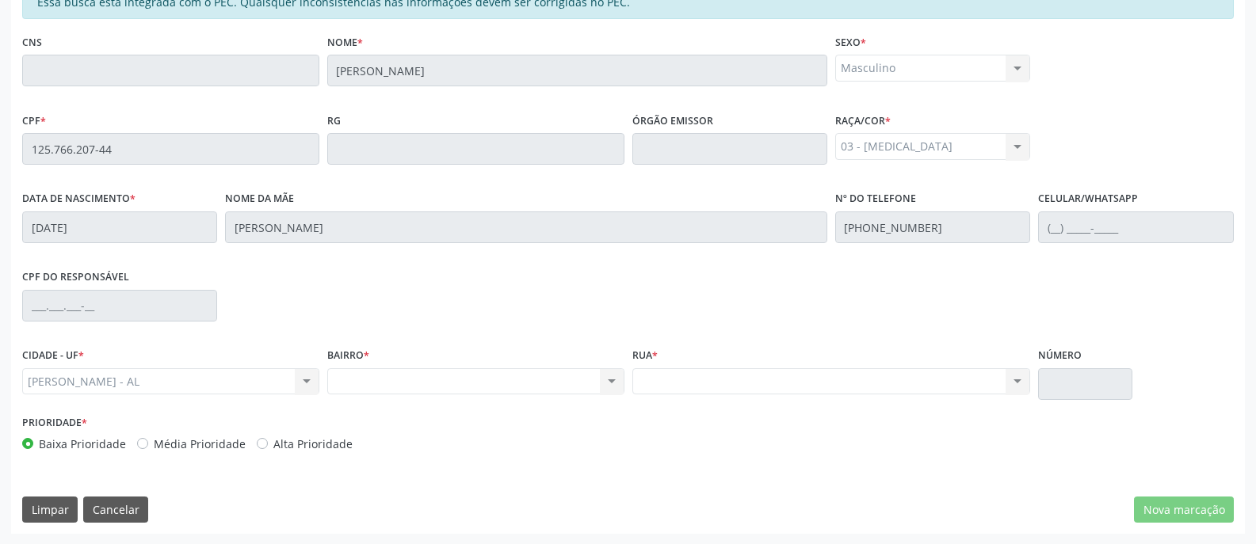
scroll to position [383, 0]
click at [126, 506] on button "Cancelar" at bounding box center [115, 509] width 65 height 27
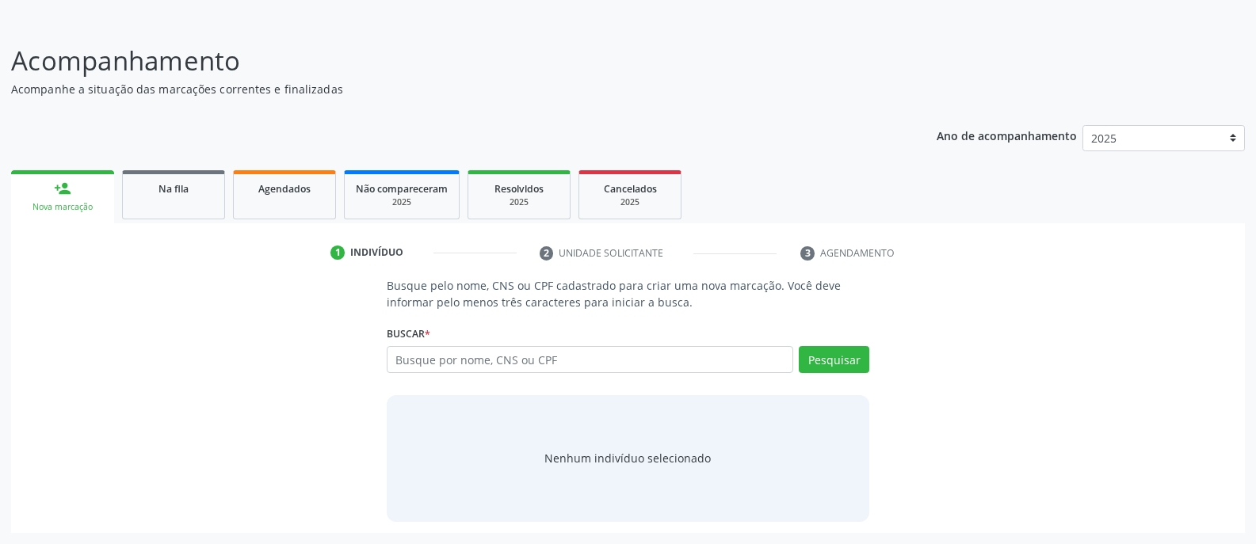
scroll to position [89, 0]
click at [529, 357] on input "text" at bounding box center [590, 359] width 406 height 27
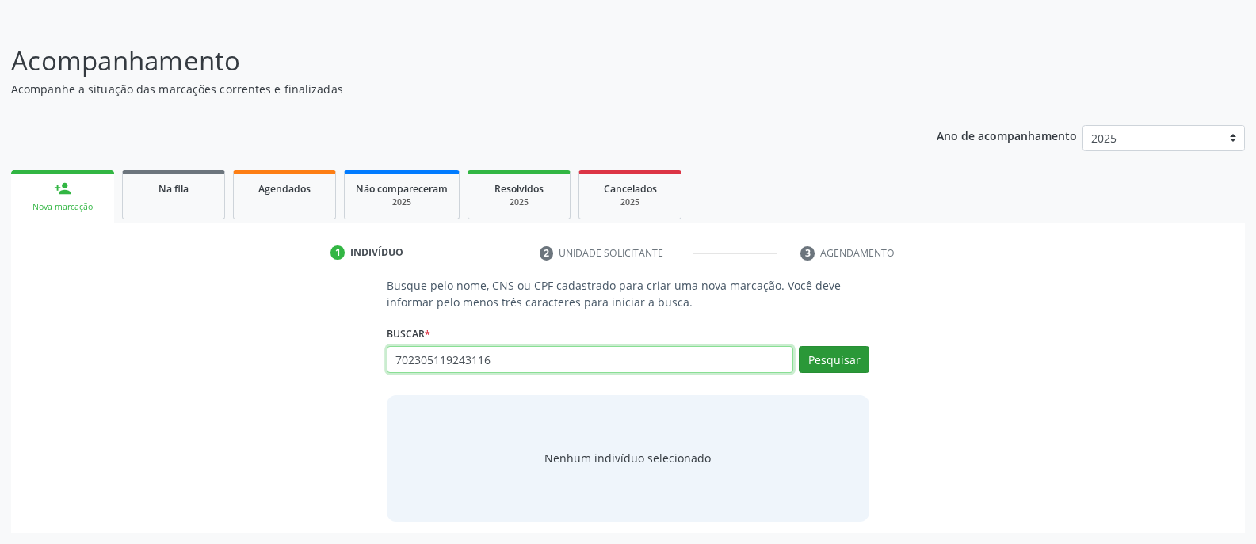
type input "702305119243116"
click at [826, 362] on button "Pesquisar" at bounding box center [834, 359] width 71 height 27
type input "702305119243116"
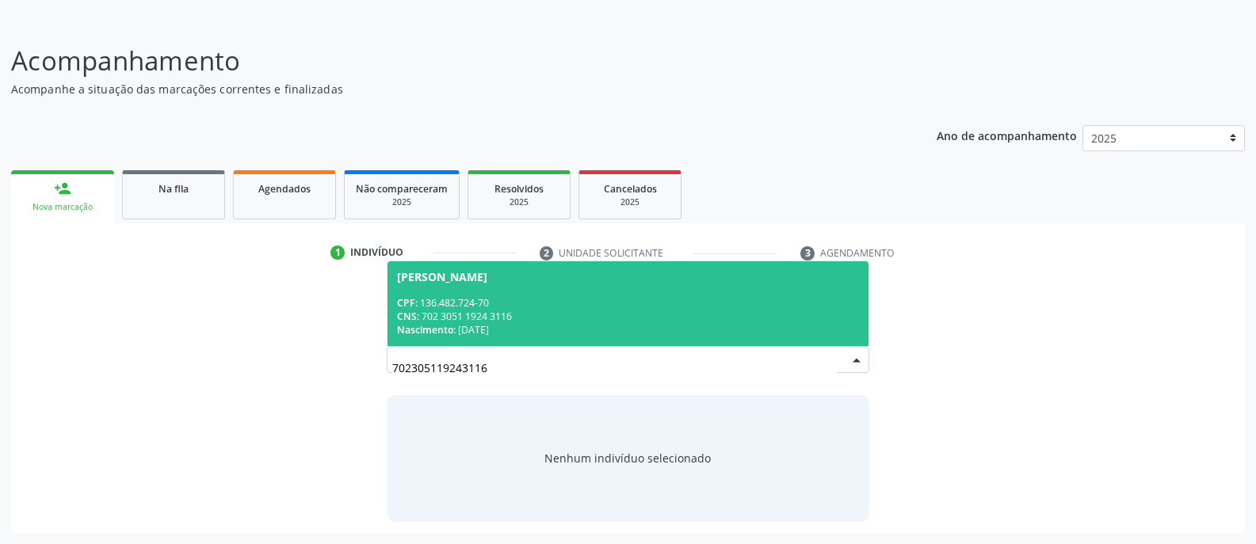
click at [479, 299] on div "CPF: 136.482.724-70" at bounding box center [628, 302] width 462 height 13
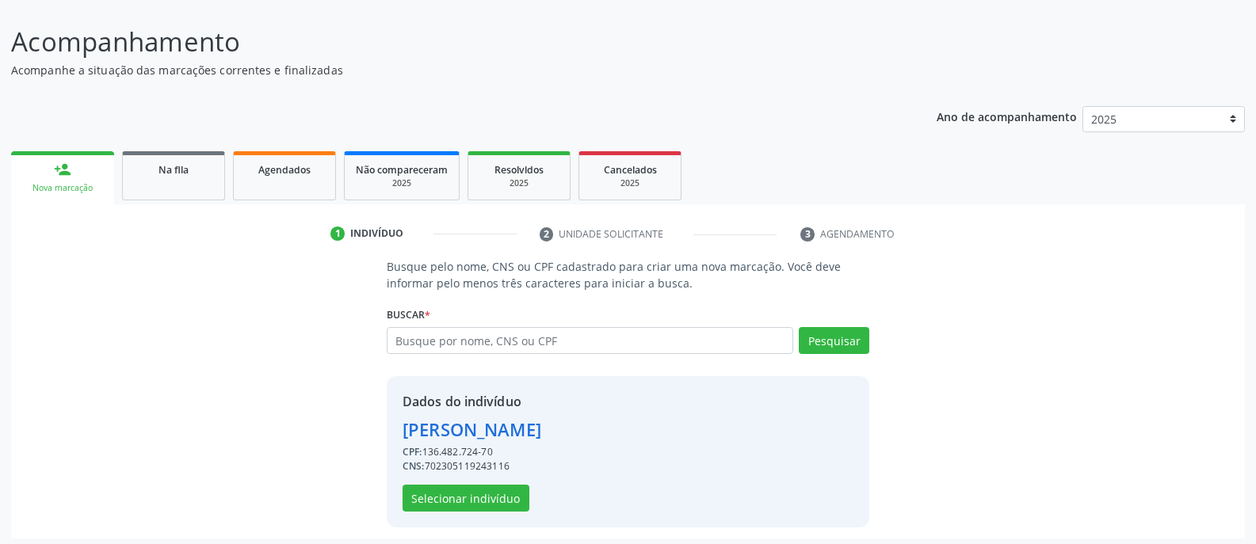
scroll to position [113, 0]
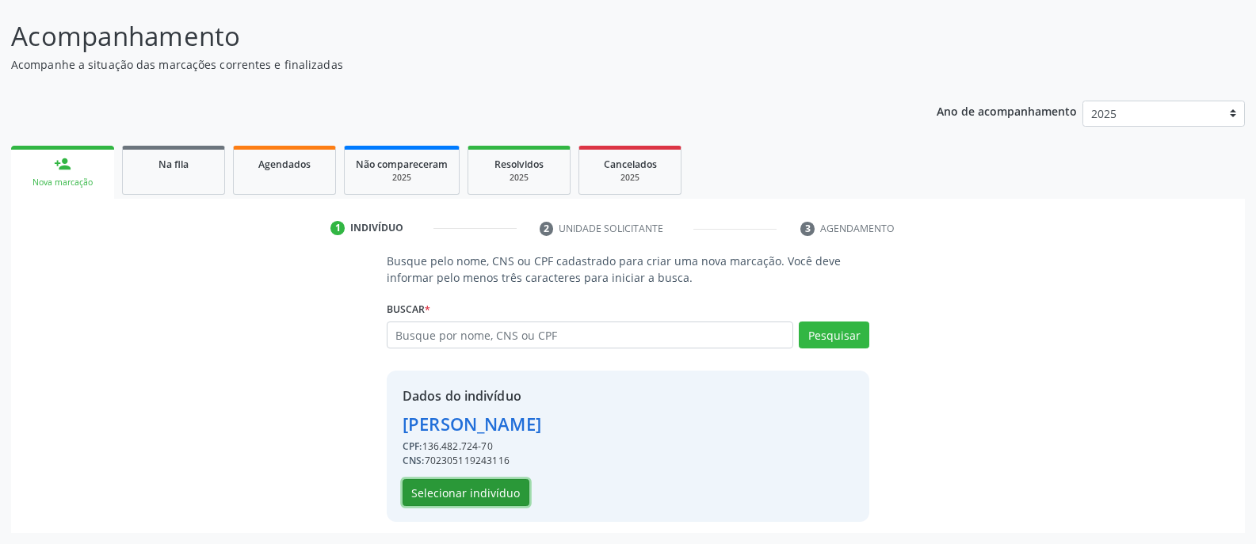
click at [464, 499] on button "Selecionar indivíduo" at bounding box center [465, 492] width 127 height 27
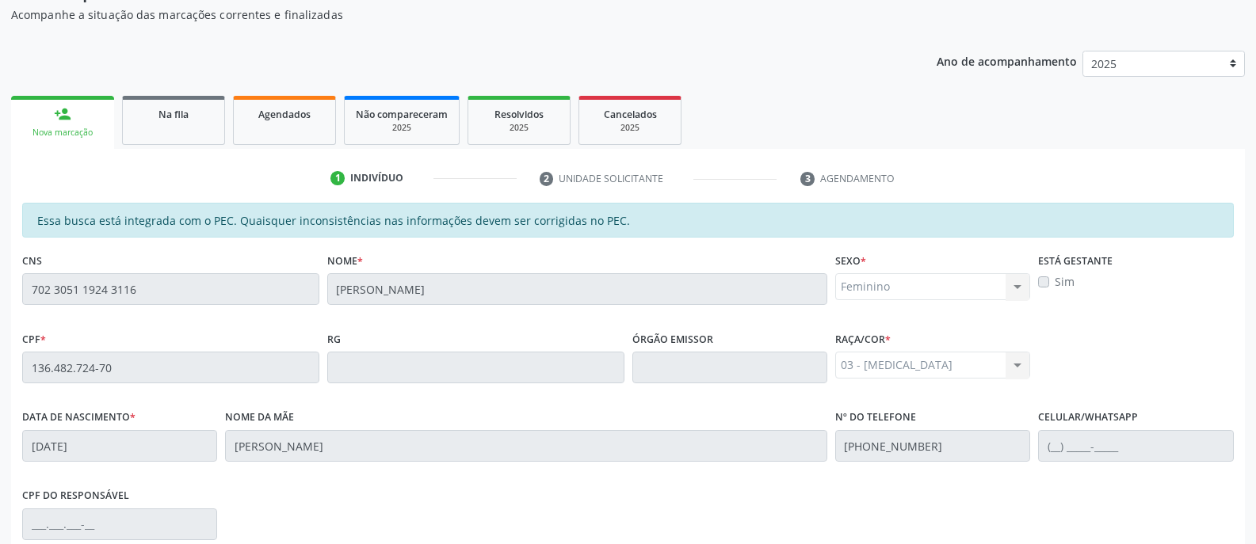
scroll to position [383, 0]
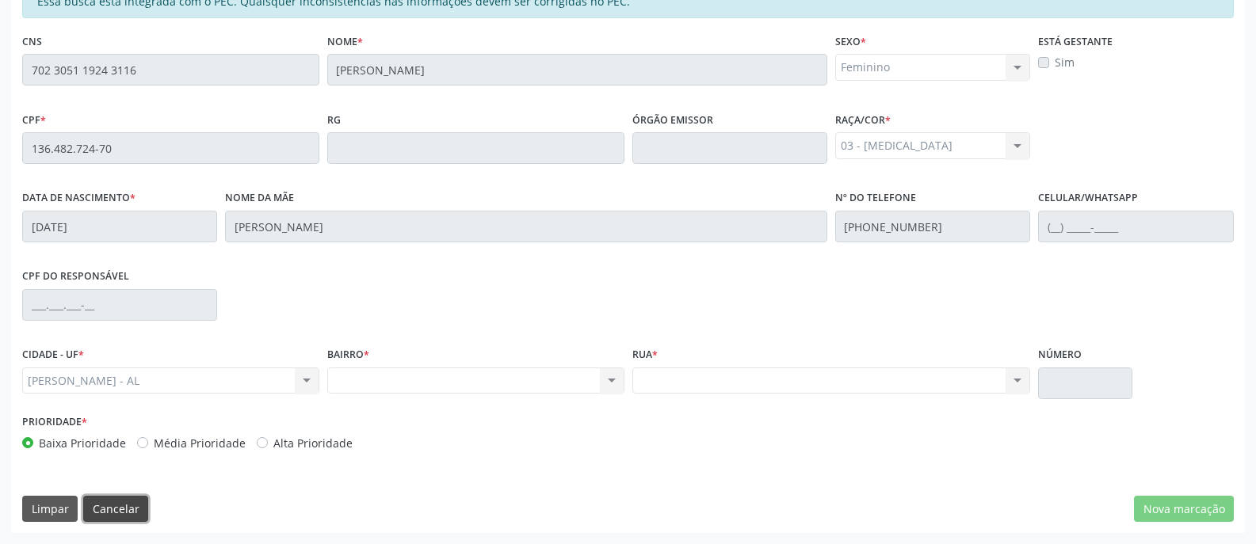
click at [122, 510] on button "Cancelar" at bounding box center [115, 509] width 65 height 27
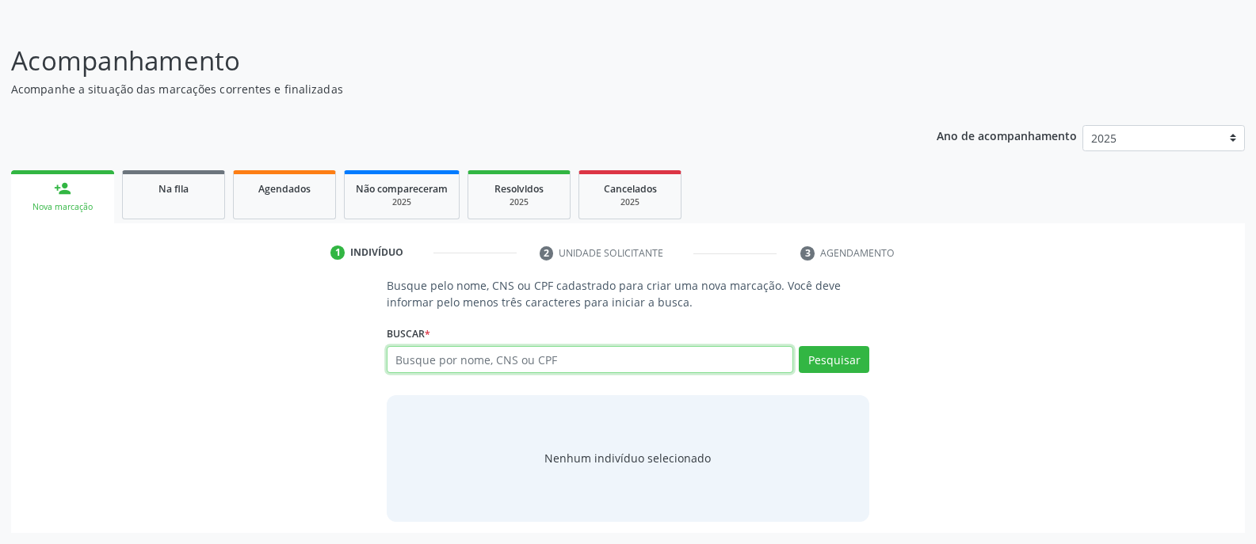
click at [544, 355] on input "text" at bounding box center [590, 359] width 406 height 27
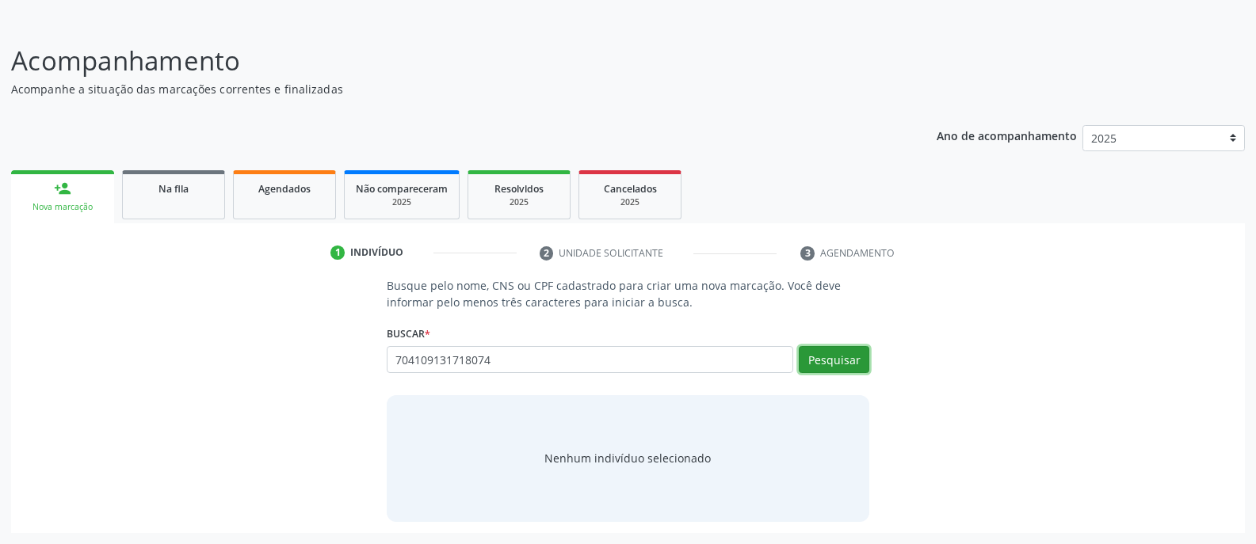
click at [841, 360] on button "Pesquisar" at bounding box center [834, 359] width 71 height 27
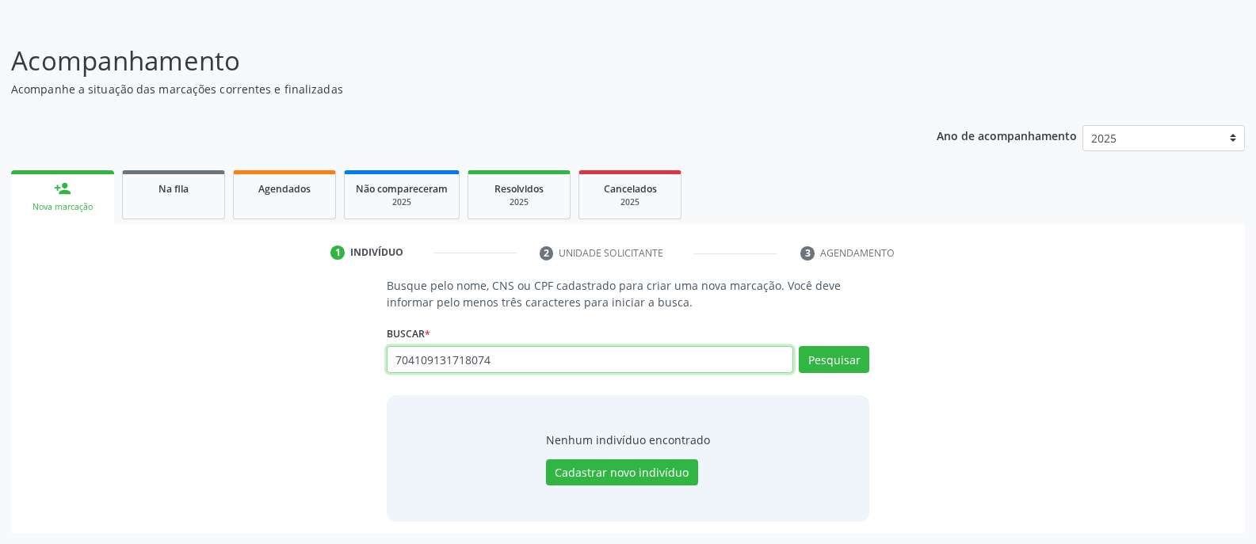
click at [527, 357] on input "704109131718074" at bounding box center [590, 359] width 406 height 27
type input "7"
type input "702305119243116"
click at [825, 353] on button "Pesquisar" at bounding box center [834, 359] width 71 height 27
type input "702305119243116"
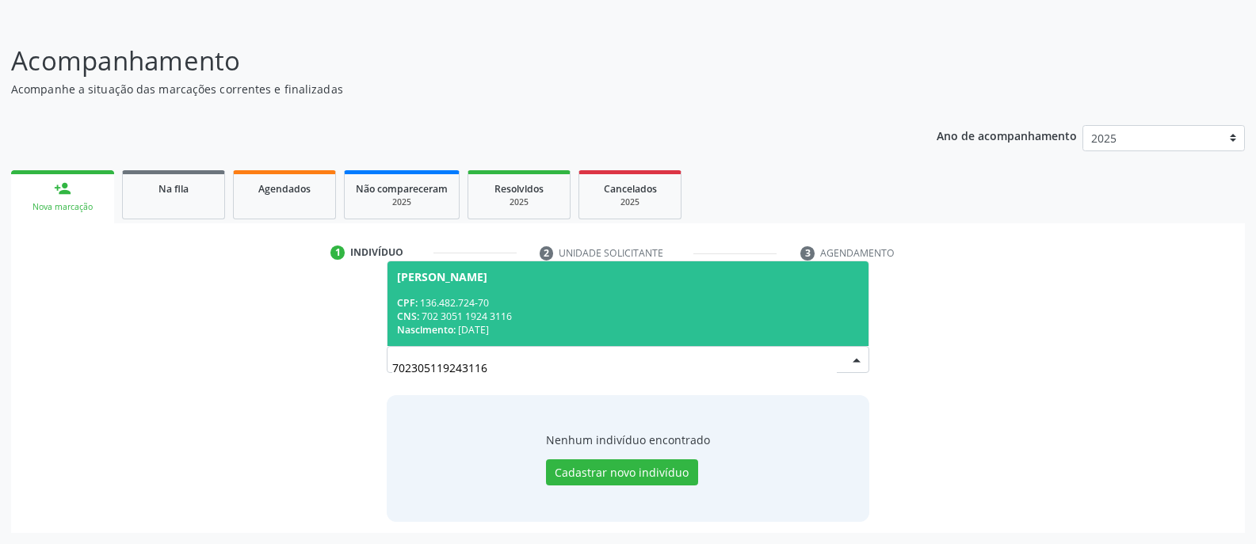
click at [546, 308] on div "CPF: 136.482.724-70" at bounding box center [628, 302] width 462 height 13
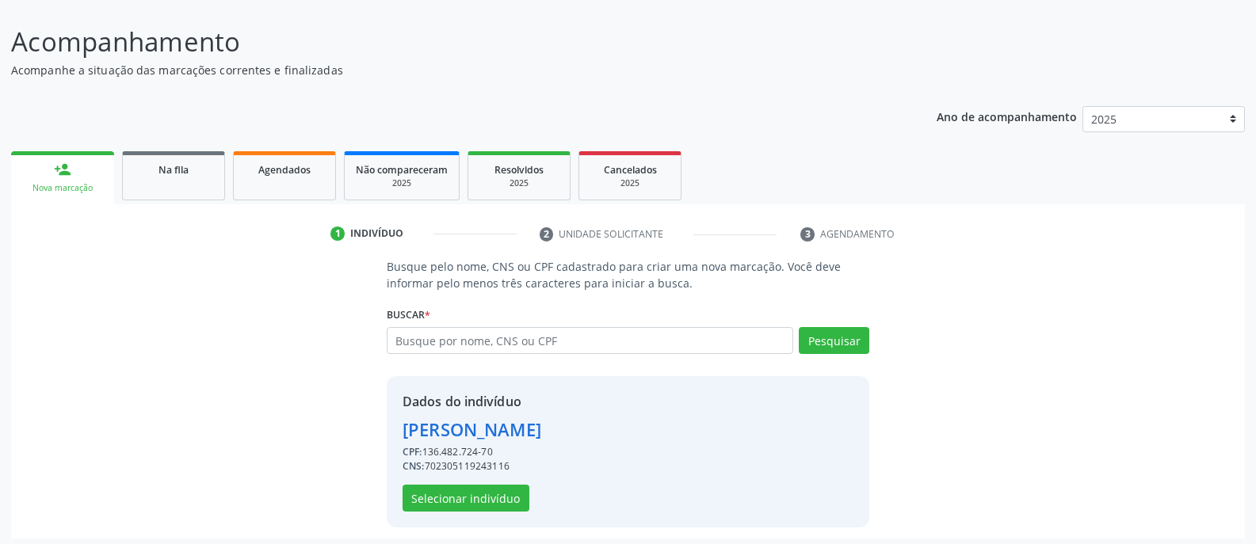
scroll to position [113, 0]
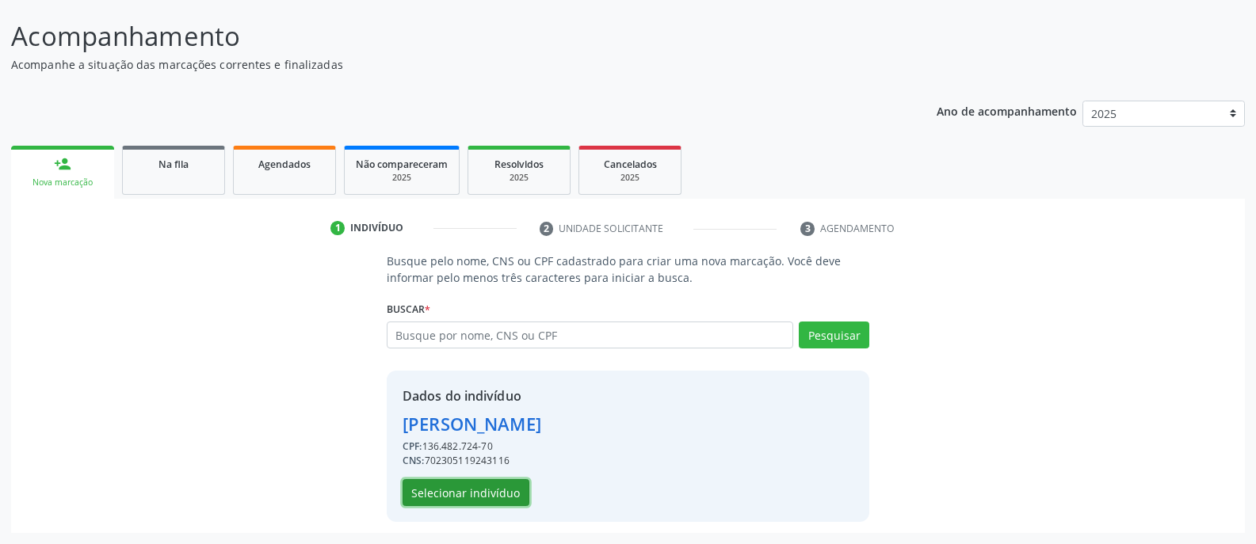
click at [453, 500] on button "Selecionar indivíduo" at bounding box center [465, 492] width 127 height 27
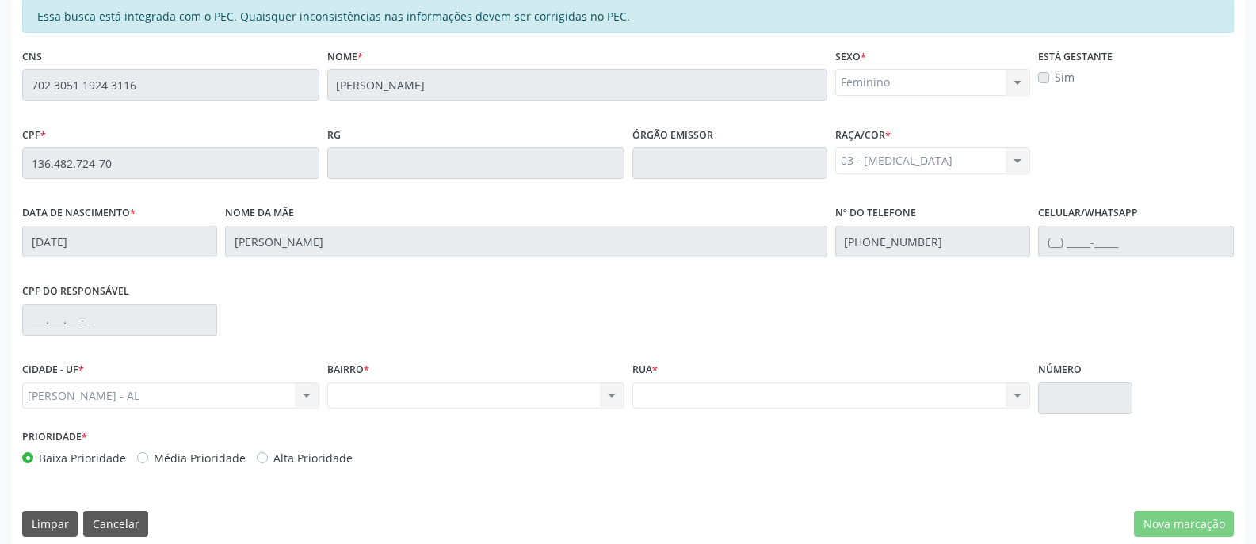
scroll to position [383, 0]
